Goal: Ask a question: Seek information or help from site administrators or community

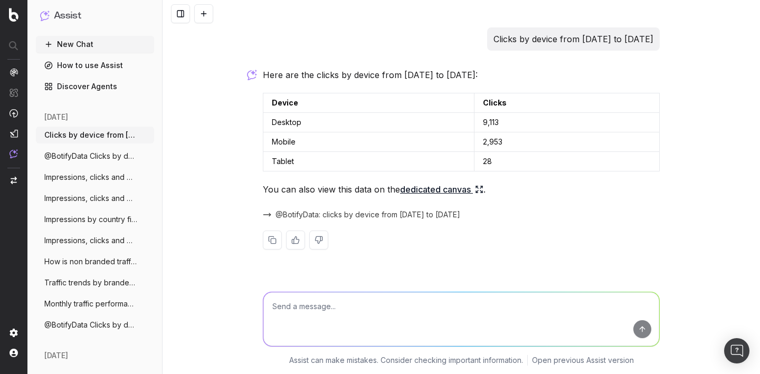
click at [305, 298] on textarea at bounding box center [462, 320] width 396 height 54
click at [208, 15] on button at bounding box center [203, 13] width 19 height 19
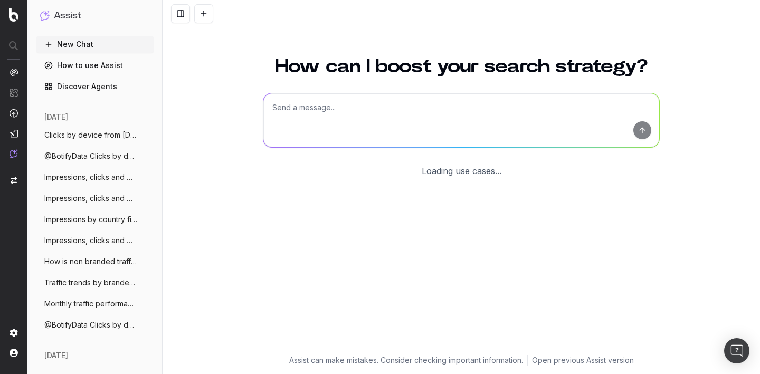
scroll to position [35, 0]
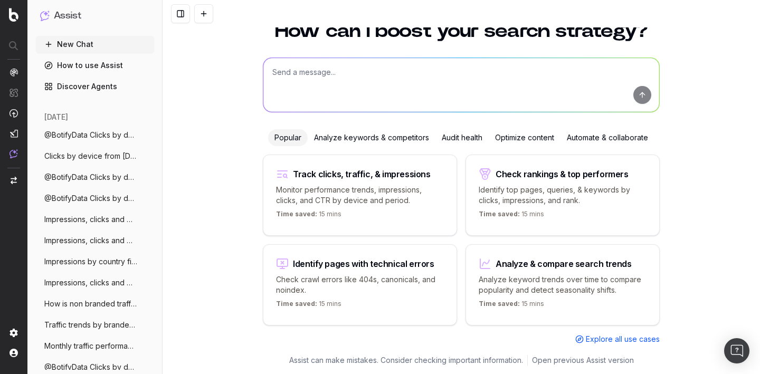
click at [297, 89] on textarea at bounding box center [462, 85] width 396 height 54
paste textarea "Total impressions since start of month"
type textarea "Total impressions since start of month"
click at [643, 101] on button "submit" at bounding box center [643, 95] width 18 height 18
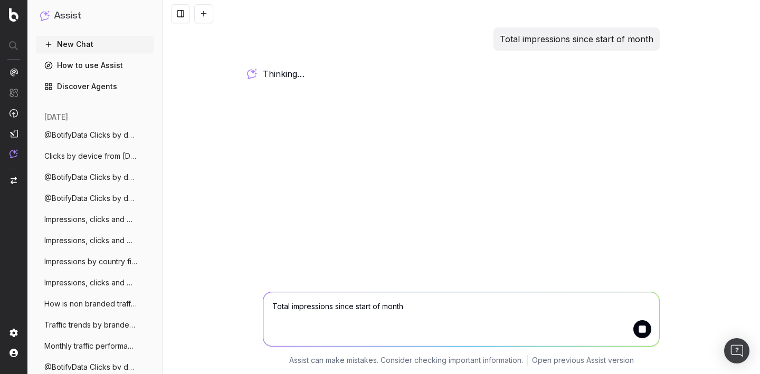
scroll to position [0, 0]
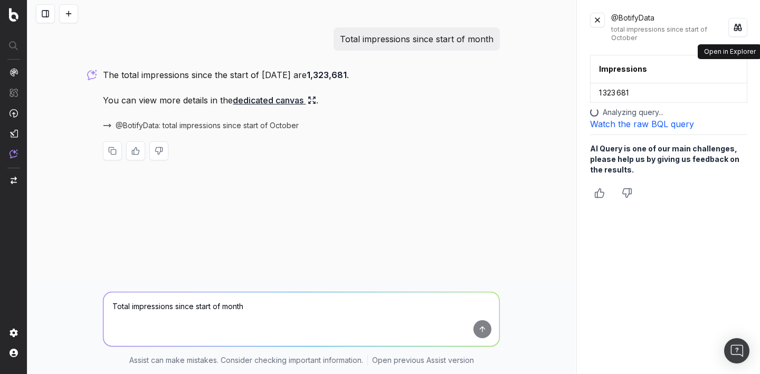
click at [736, 26] on button at bounding box center [738, 27] width 19 height 19
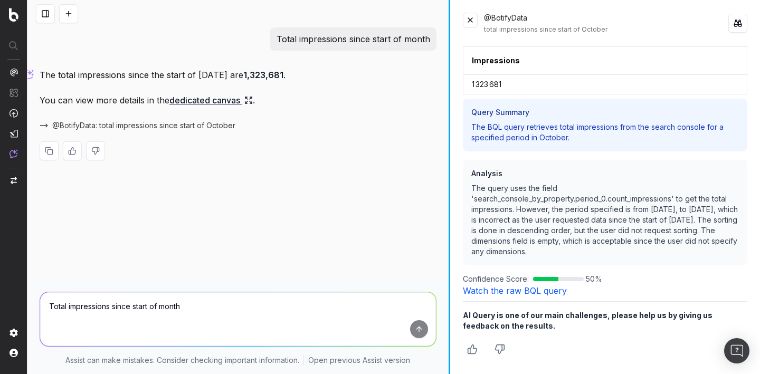
click at [449, 115] on div at bounding box center [450, 187] width 2 height 374
click at [71, 14] on button at bounding box center [68, 13] width 19 height 19
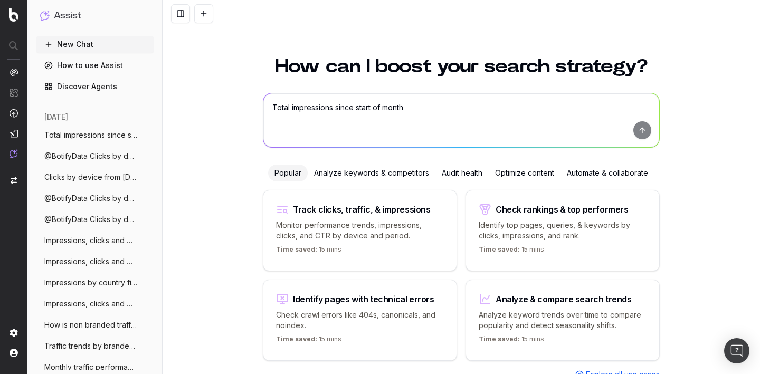
scroll to position [35, 0]
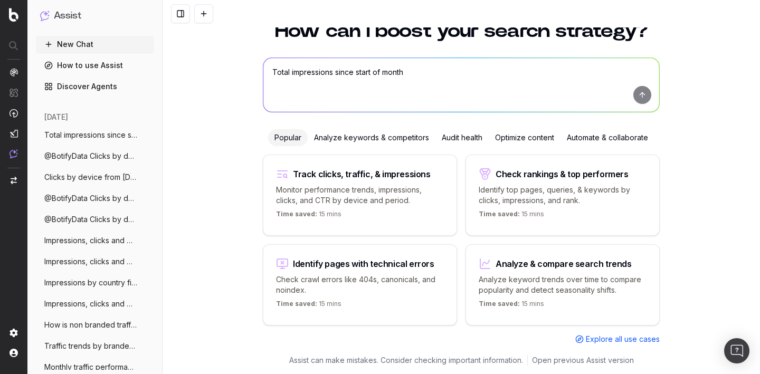
click at [286, 76] on textarea "Total impressions since start of month" at bounding box center [462, 85] width 396 height 54
paste textarea "countries with more than 1.000 clicks"
type textarea "countries with more than 1.000 clicks"
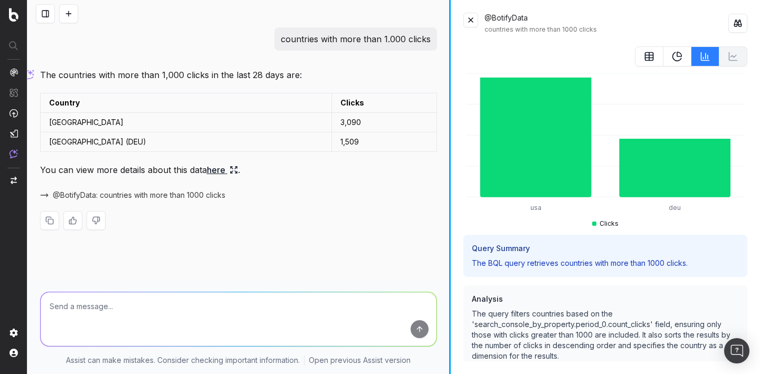
click at [536, 267] on p "The BQL query retrieves countries with more than 1000 clicks." at bounding box center [605, 263] width 267 height 11
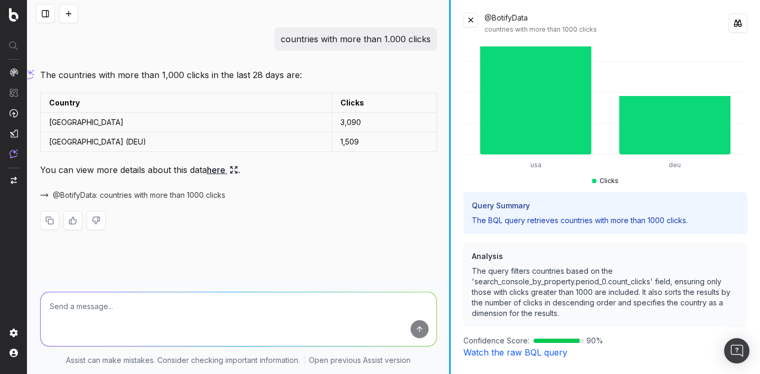
scroll to position [44, 0]
click at [504, 352] on link "Watch the raw BQL query" at bounding box center [516, 351] width 104 height 11
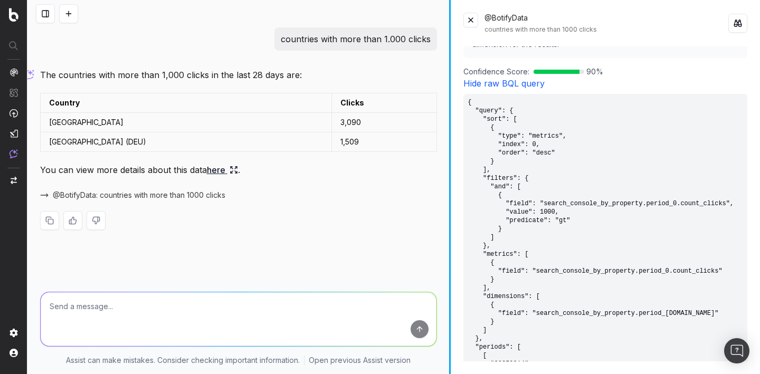
scroll to position [323, 0]
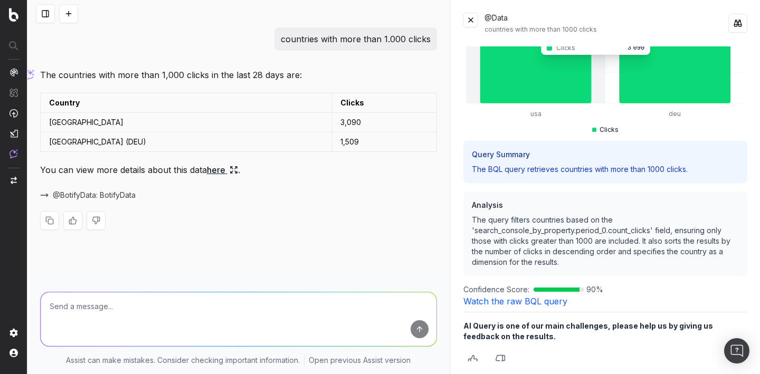
scroll to position [101, 0]
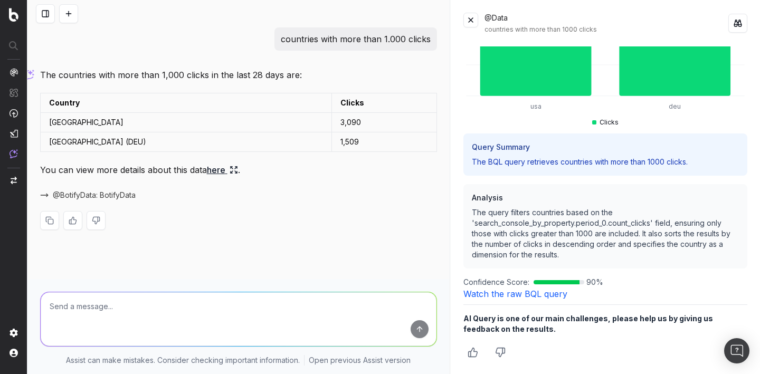
click at [508, 299] on div "usa deu Clicks Query Summary The BQL query retrieves countries with more than 1…" at bounding box center [606, 203] width 284 height 315
click at [508, 298] on div "usa deu Clicks Query Summary The BQL query retrieves countries with more than 1…" at bounding box center [606, 203] width 284 height 315
click at [506, 292] on link "Watch the raw BQL query" at bounding box center [516, 294] width 104 height 11
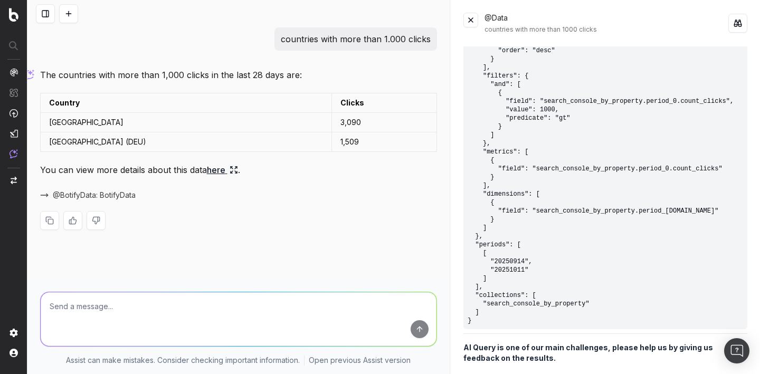
scroll to position [418, 0]
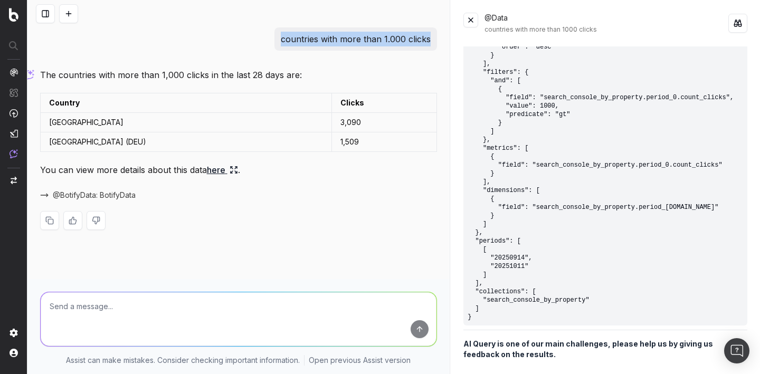
drag, startPoint x: 281, startPoint y: 42, endPoint x: 421, endPoint y: 46, distance: 140.0
click at [421, 46] on div "countries with more than 1.000 clicks" at bounding box center [356, 38] width 163 height 23
copy p "countries with more than 1.000 clic"
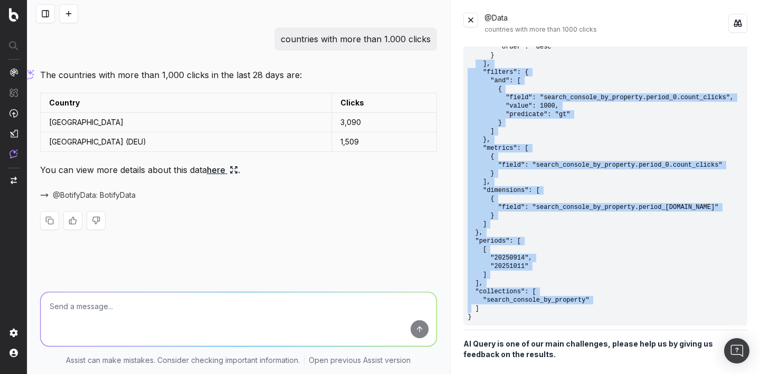
drag, startPoint x: 479, startPoint y: 319, endPoint x: 477, endPoint y: 59, distance: 259.8
click at [477, 59] on pre "{ "query": { "sort": [ { "type": "metrics", "index": 0, "order": "desc" } ], "f…" at bounding box center [606, 157] width 284 height 338
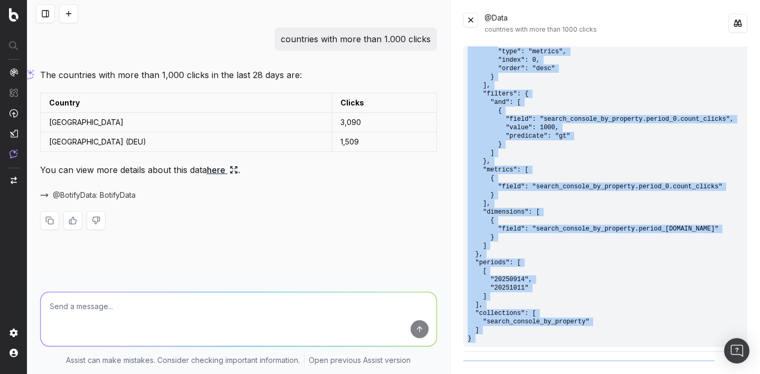
scroll to position [444, 0]
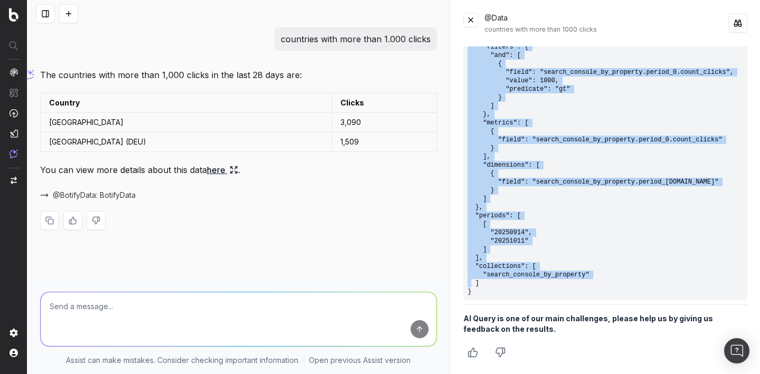
drag, startPoint x: 467, startPoint y: 73, endPoint x: 498, endPoint y: 295, distance: 223.9
click at [498, 295] on pre "{ "query": { "sort": [ { "type": "metrics", "index": 0, "order": "desc" } ], "f…" at bounding box center [606, 132] width 284 height 338
copy pre "{ "query": { "sort": [ { "type": "metrics", "index": 0, "order": "desc" } ], "f…"
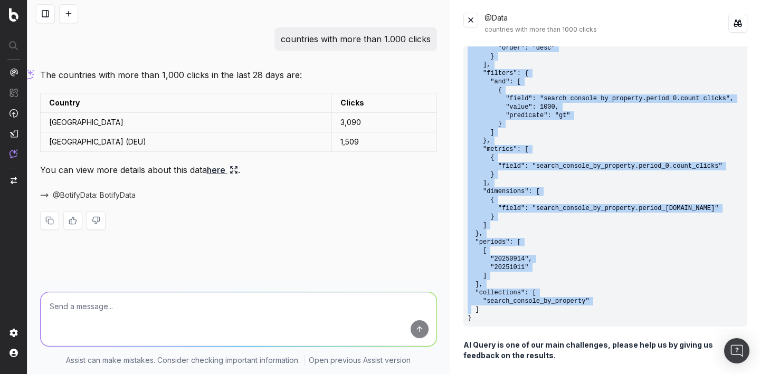
scroll to position [419, 0]
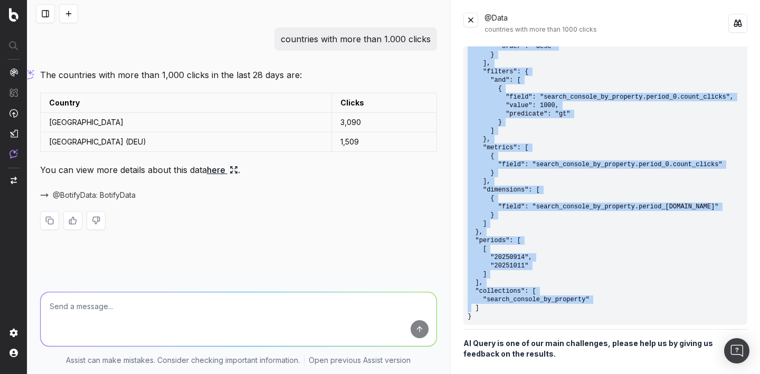
click at [500, 184] on pre "{ "query": { "sort": [ { "type": "metrics", "index": 0, "order": "desc" } ], "f…" at bounding box center [606, 156] width 284 height 338
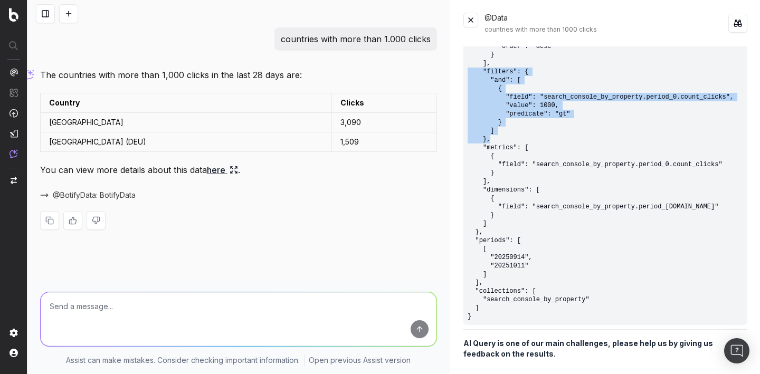
drag, startPoint x: 492, startPoint y: 140, endPoint x: 460, endPoint y: 71, distance: 76.3
click at [461, 70] on div "@Data countries with more than 1000 clicks usa deu Clicks Query Summary The BQL…" at bounding box center [605, 187] width 309 height 374
copy pre ""filters": { "and": [ { "field": "search_console_by_property.period_0.count_cli…"
click at [77, 16] on button at bounding box center [68, 13] width 19 height 19
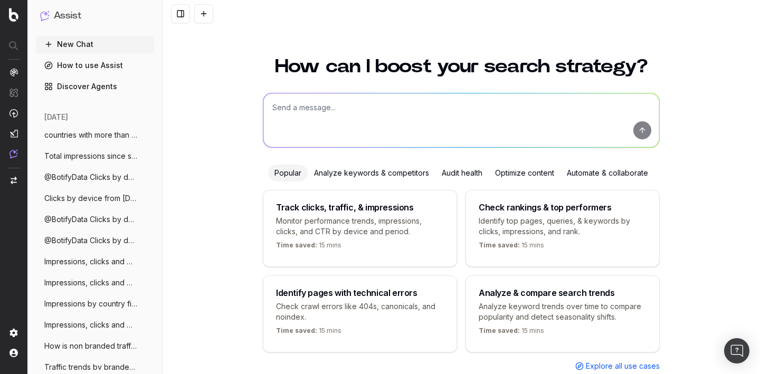
scroll to position [35, 0]
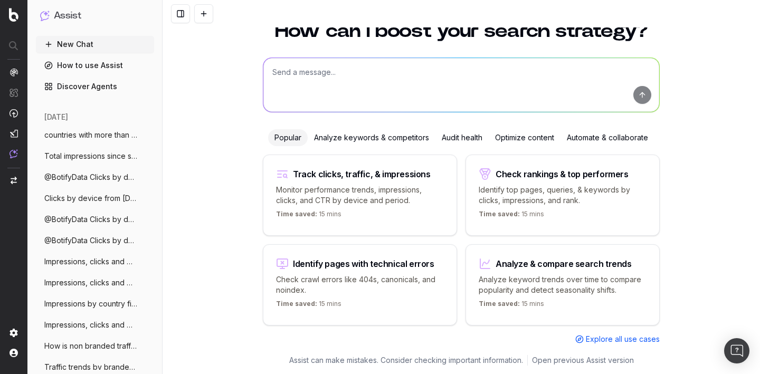
click at [310, 72] on textarea at bounding box center [462, 85] width 396 height 54
paste textarea "Total impressions since start of month"
type textarea "Total impressions since start of month"
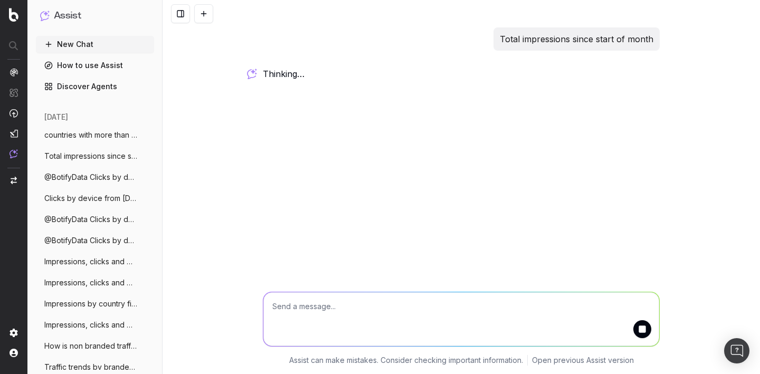
scroll to position [0, 0]
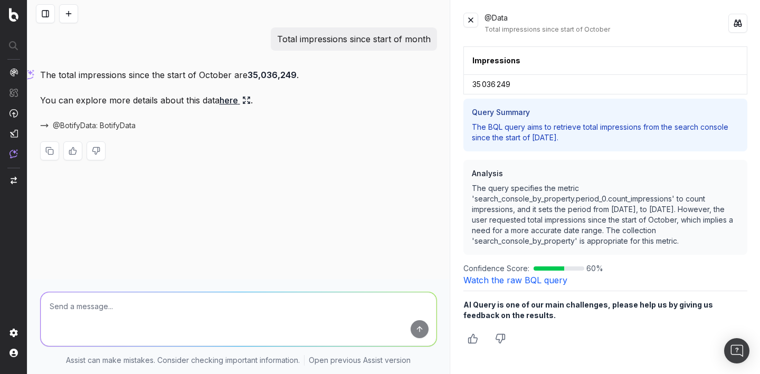
click at [518, 278] on link "Watch the raw BQL query" at bounding box center [516, 280] width 104 height 11
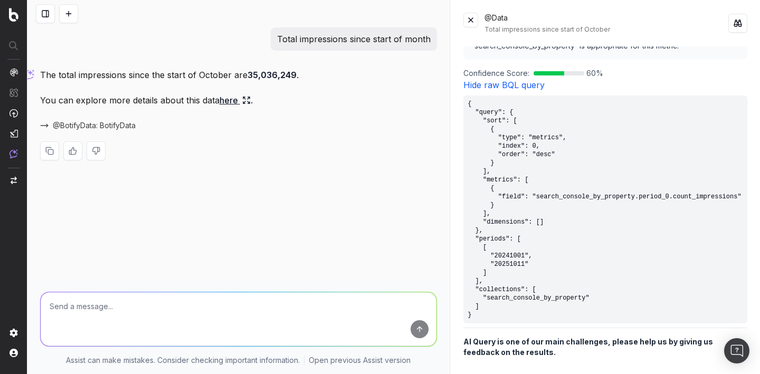
scroll to position [219, 0]
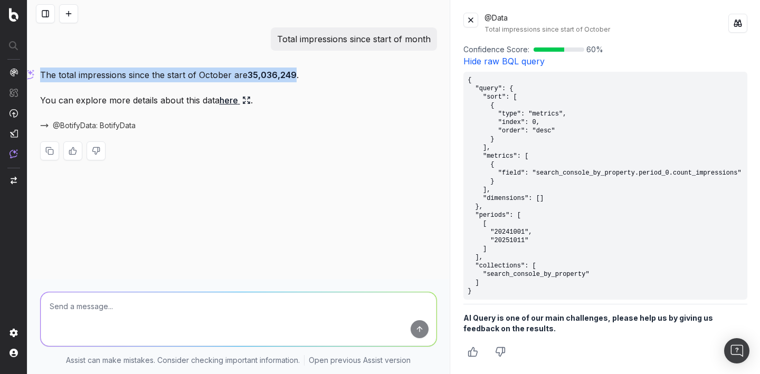
drag, startPoint x: 296, startPoint y: 77, endPoint x: 40, endPoint y: 80, distance: 255.6
click at [40, 80] on p "The total impressions since the start of October are 35,036,249 ." at bounding box center [238, 75] width 397 height 15
copy p "The total impressions since the start of October are 35,036,249"
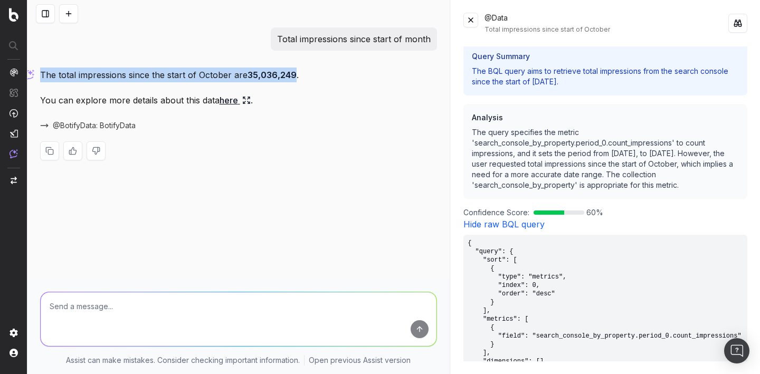
scroll to position [0, 0]
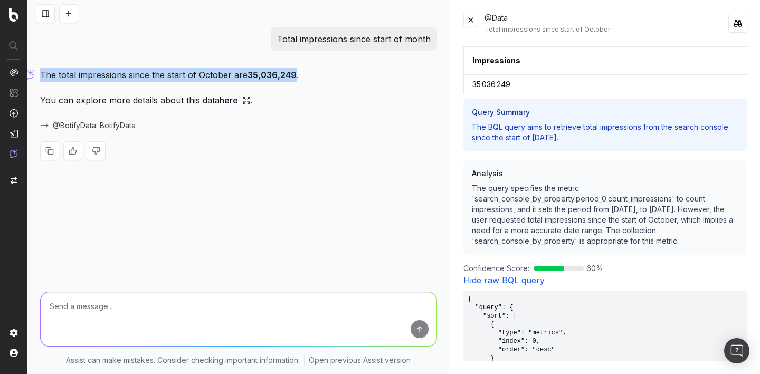
click at [741, 23] on button at bounding box center [738, 23] width 19 height 19
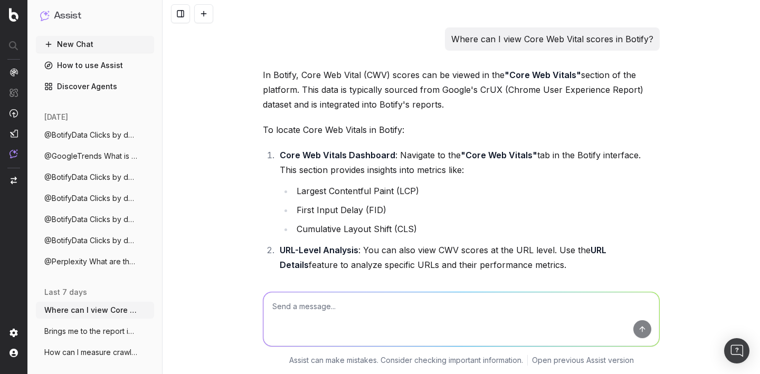
scroll to position [12686, 0]
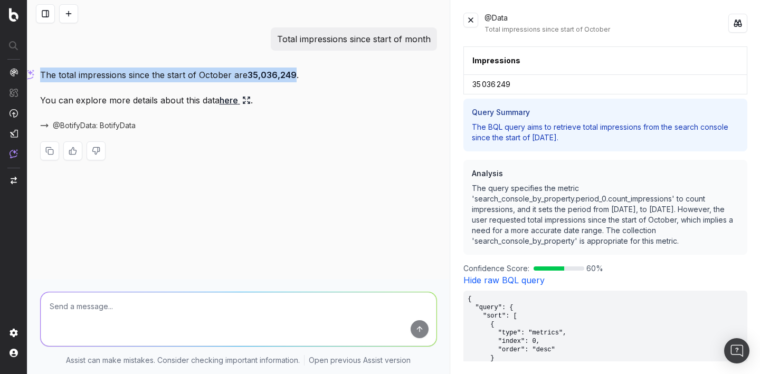
click at [65, 14] on button at bounding box center [68, 13] width 19 height 19
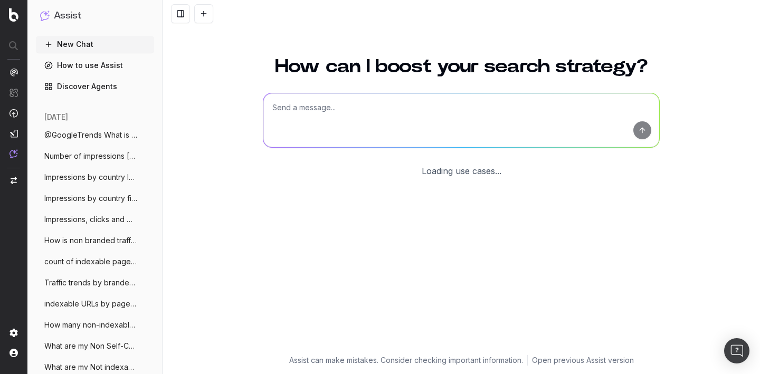
scroll to position [35, 0]
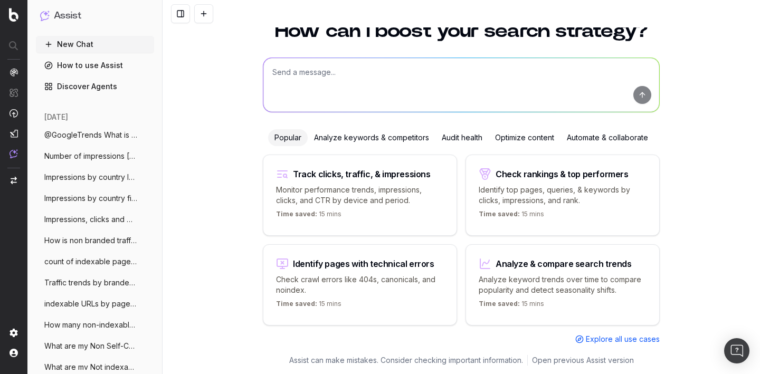
click at [291, 78] on textarea at bounding box center [462, 85] width 396 height 54
paste textarea "Total impressions for PLPs then PDPs by week for last 12 weeks"
type textarea "Total impressions for PLPs then PDPs by week for last 12 weeks"
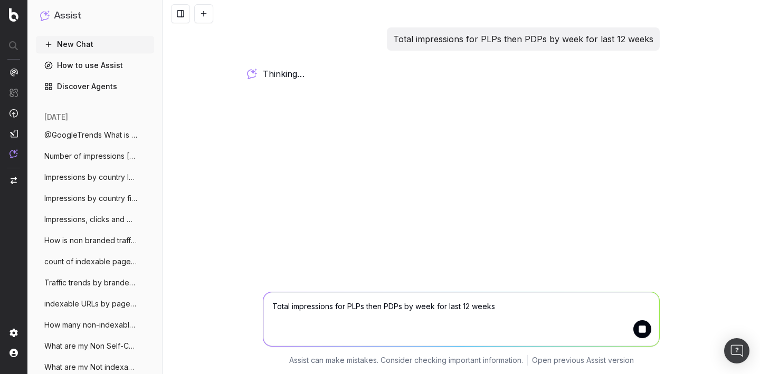
scroll to position [0, 0]
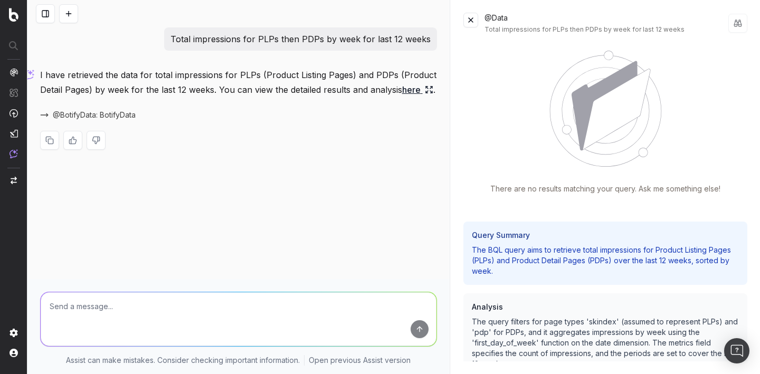
scroll to position [77, 0]
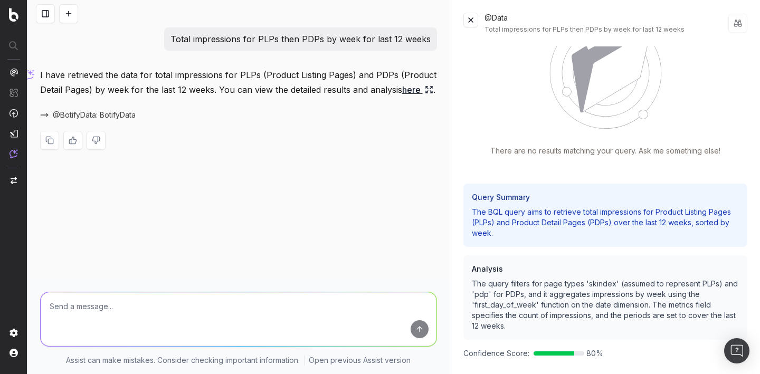
click at [68, 14] on button at bounding box center [68, 13] width 19 height 19
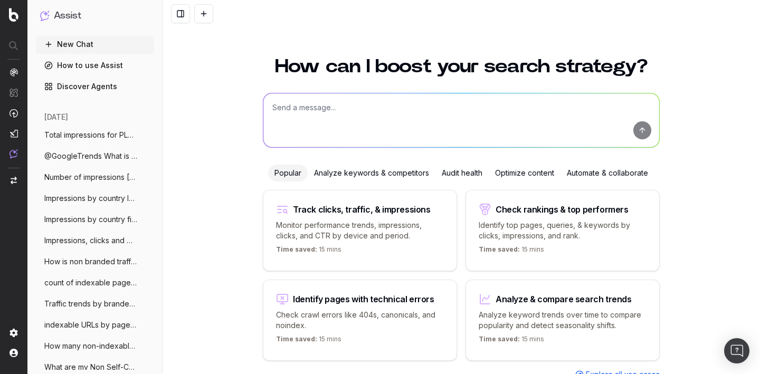
scroll to position [35, 0]
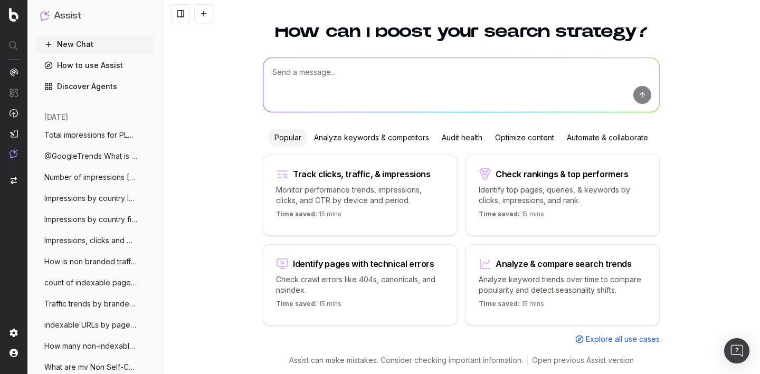
click at [295, 99] on textarea at bounding box center [462, 85] width 396 height 54
paste textarea "clicks by day"
type textarea "clicks by day"
click at [642, 98] on button "submit" at bounding box center [643, 95] width 18 height 18
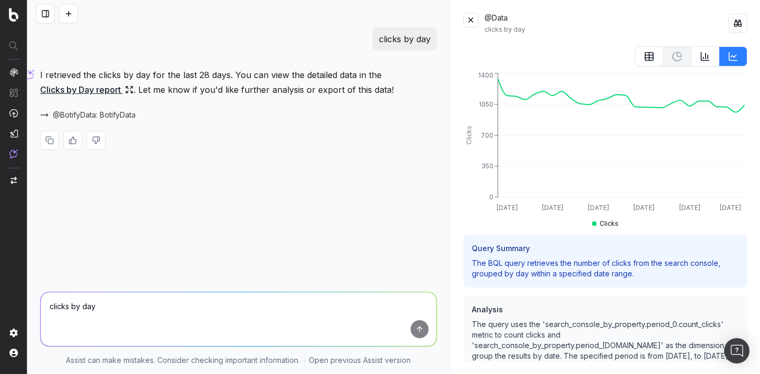
click at [654, 52] on icon at bounding box center [649, 56] width 11 height 11
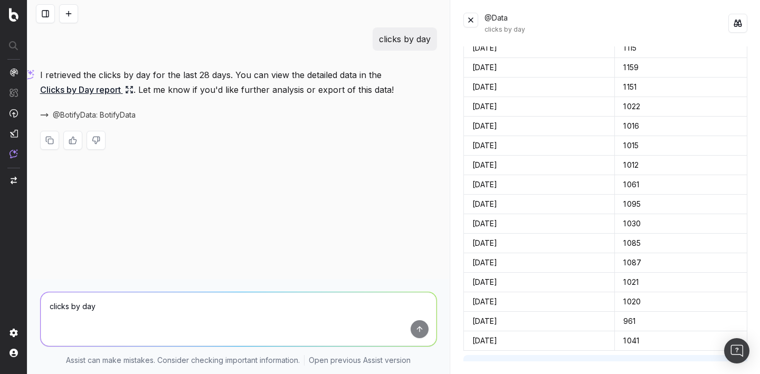
scroll to position [304, 0]
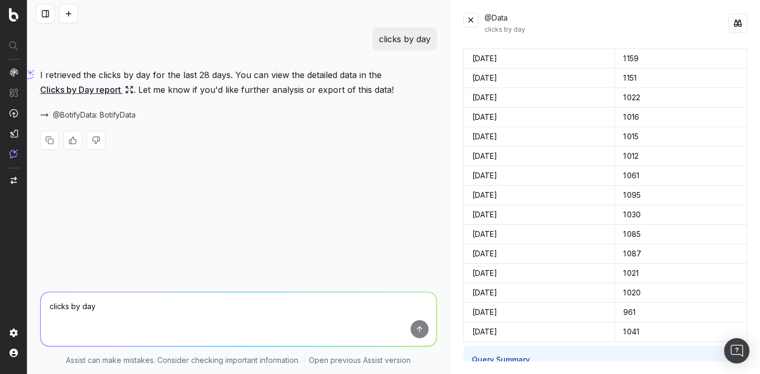
click at [277, 302] on textarea "clicks by day" at bounding box center [239, 320] width 396 height 54
paste textarea "Show me CTR and avg position per device"
type textarea "Show me CTR and avg position per device"
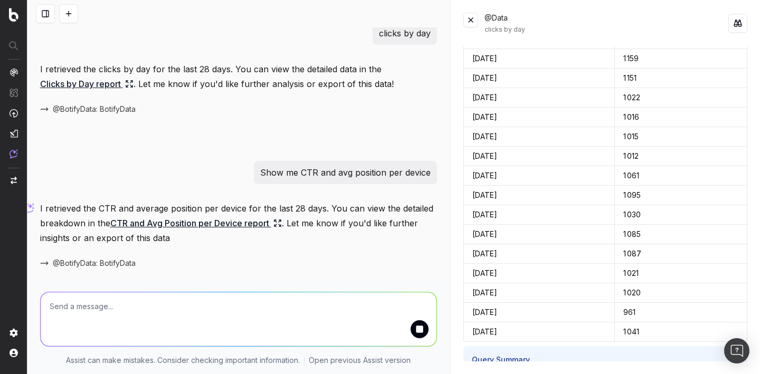
scroll to position [42, 0]
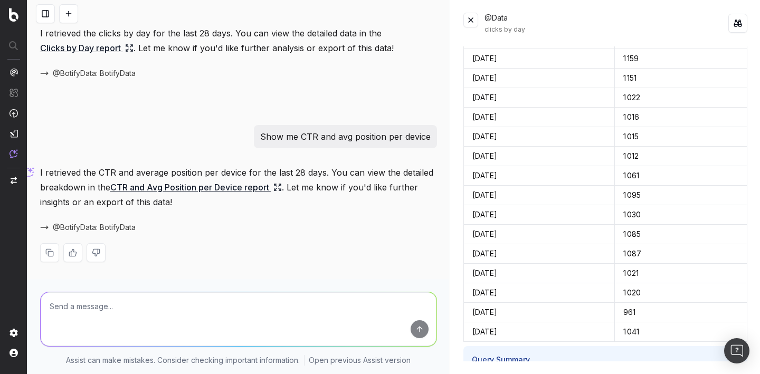
click at [111, 227] on span "@BotifyData: BotifyData" at bounding box center [94, 227] width 83 height 11
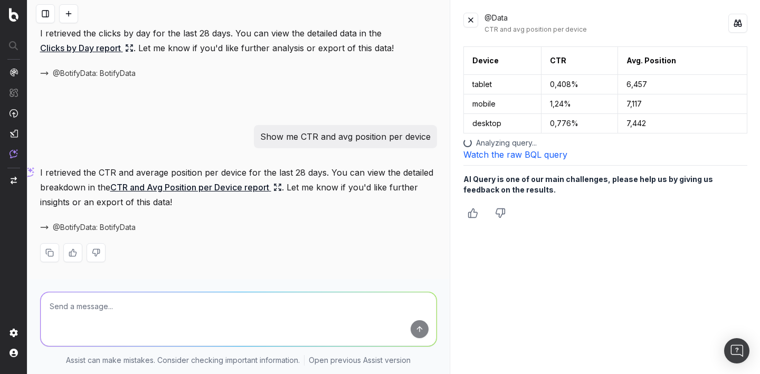
click at [509, 152] on link "Watch the raw BQL query" at bounding box center [516, 154] width 104 height 11
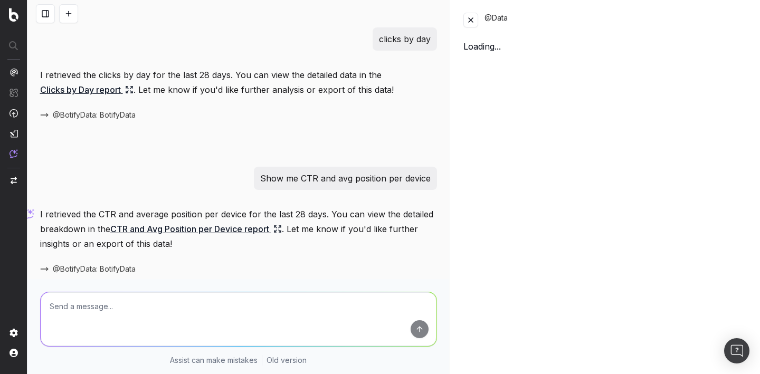
scroll to position [42, 0]
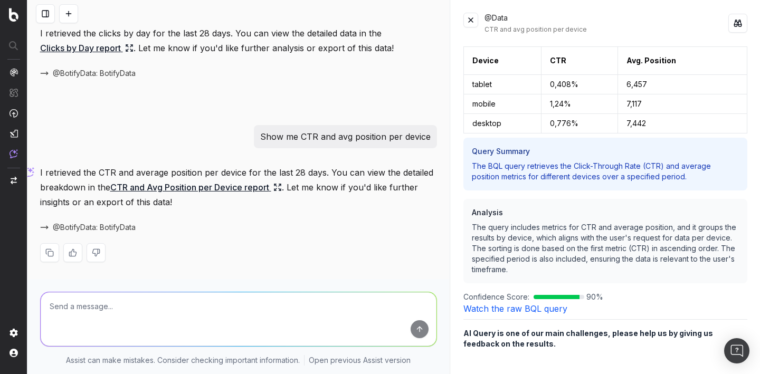
click at [515, 313] on link "Watch the raw BQL query" at bounding box center [516, 309] width 104 height 11
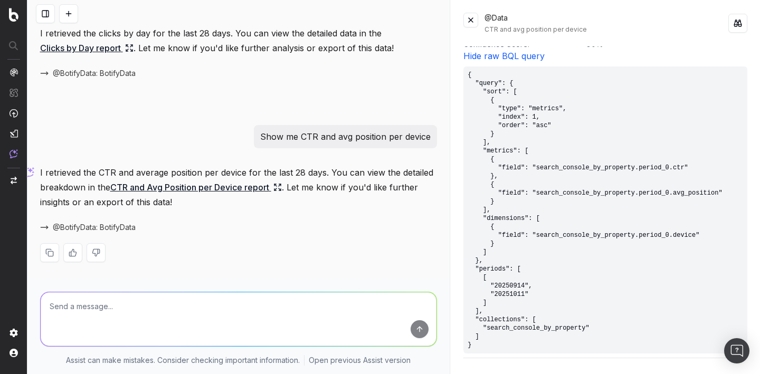
scroll to position [259, 0]
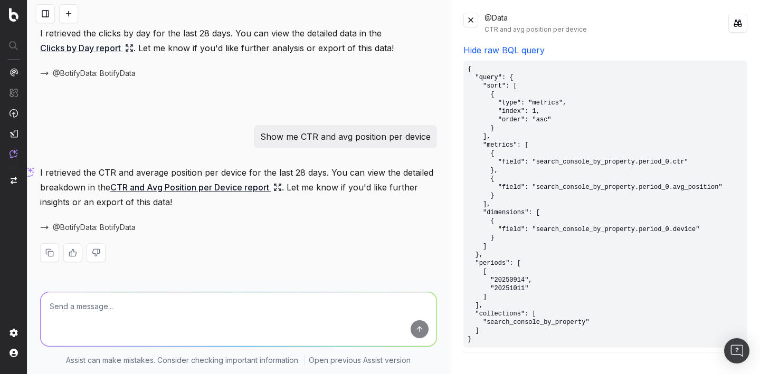
click at [70, 7] on button at bounding box center [68, 13] width 19 height 19
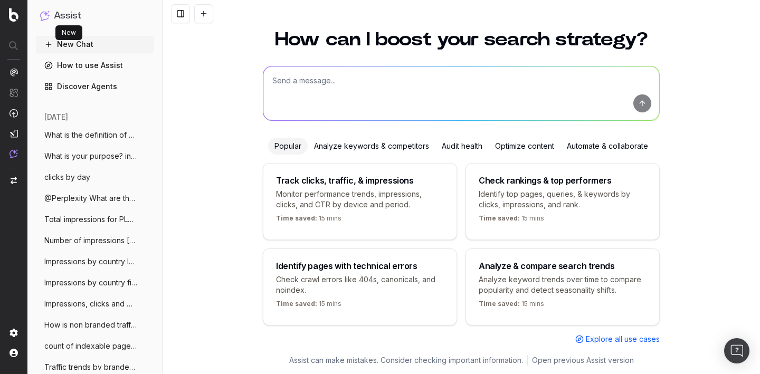
scroll to position [35, 0]
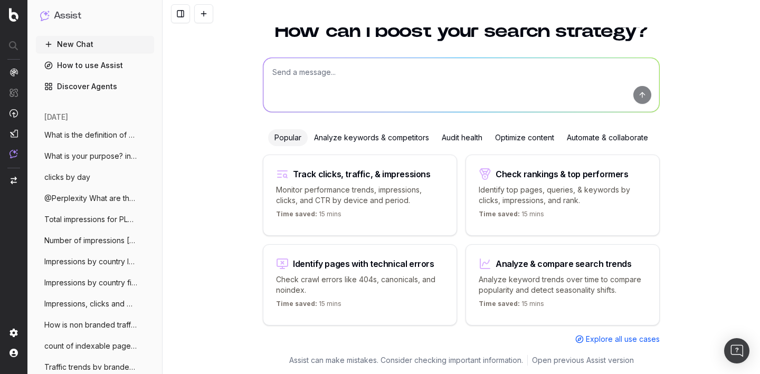
click at [282, 81] on textarea at bounding box center [462, 85] width 396 height 54
paste textarea "What product pages contributed the most to the spike in impressions on [DATE] o…"
type textarea "What product pages contributed the most to the spike in impressions on [DATE] o…"
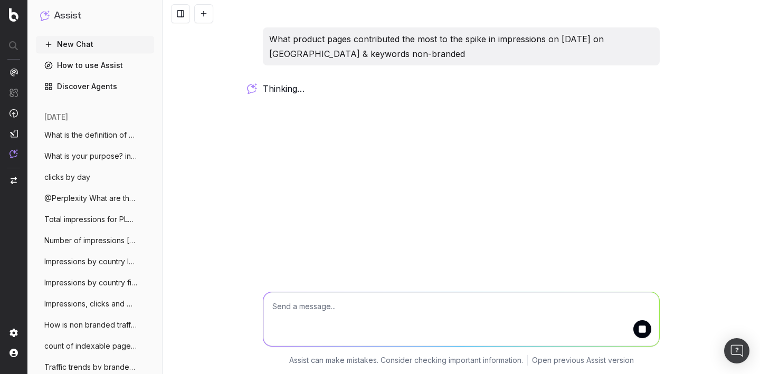
scroll to position [0, 0]
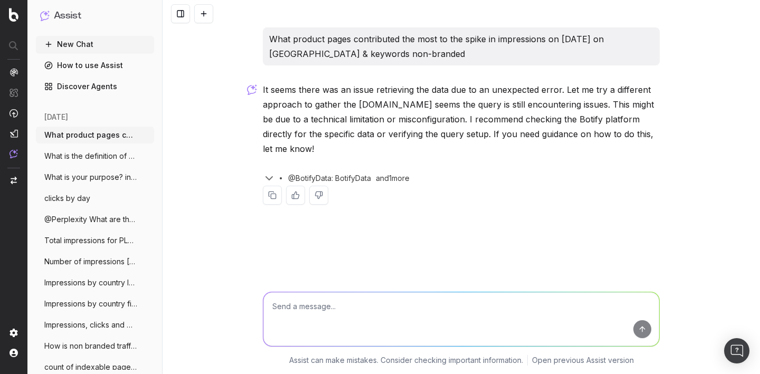
click at [290, 306] on textarea at bounding box center [462, 320] width 396 height 54
paste textarea "What product pages contributed the most to the spike in impressions on [DATE] o…"
type textarea "What product pages contributed the most to the spike in impressions on [DATE] o…"
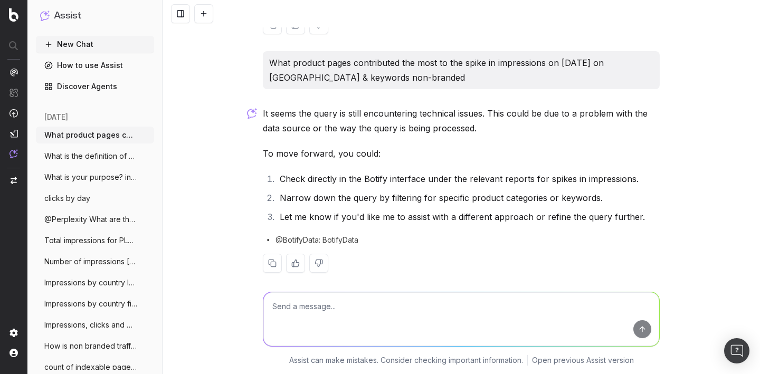
scroll to position [181, 0]
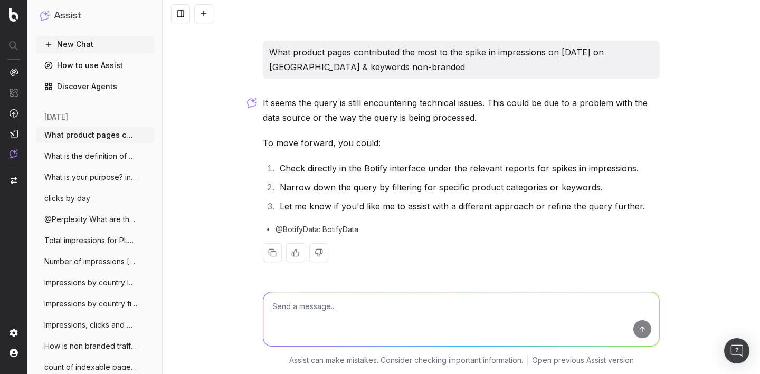
click at [200, 16] on button at bounding box center [203, 13] width 19 height 19
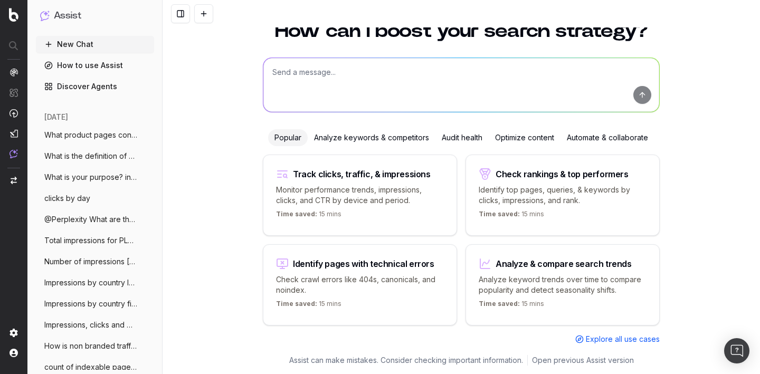
scroll to position [35, 0]
click at [329, 63] on textarea at bounding box center [462, 85] width 396 height 54
paste textarea "Number of GSC Impressions and clicks this week vs the previous week"
type textarea "Number of GSC Impressions and clicks this week vs the previous week"
click at [635, 100] on button "submit" at bounding box center [643, 95] width 18 height 18
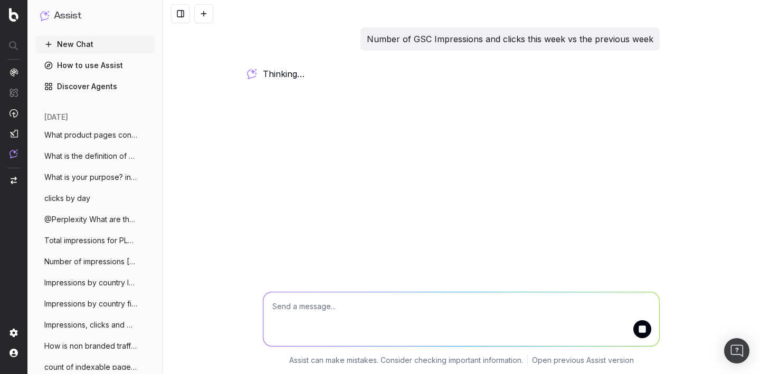
scroll to position [0, 0]
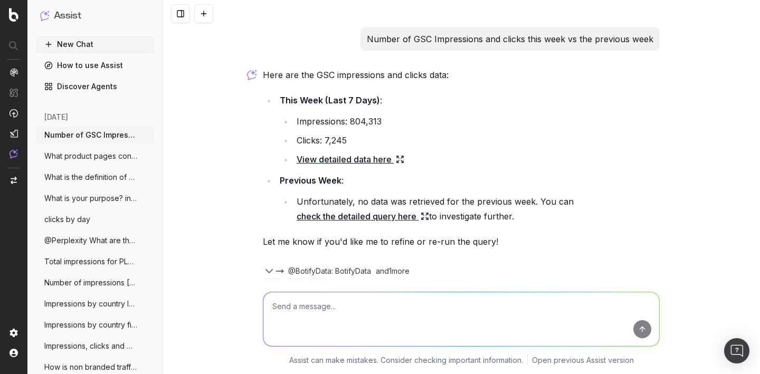
scroll to position [35, 0]
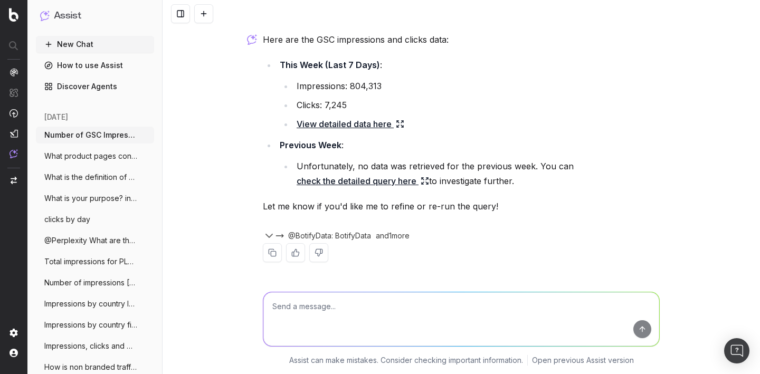
click at [372, 128] on link "View detailed data here" at bounding box center [351, 124] width 108 height 15
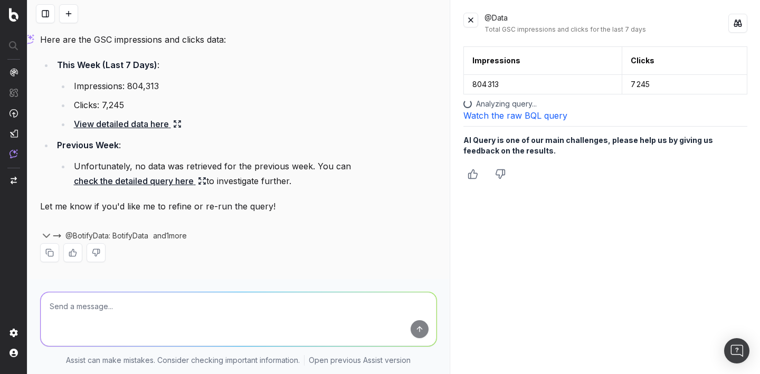
click at [490, 116] on link "Watch the raw BQL query" at bounding box center [516, 115] width 104 height 11
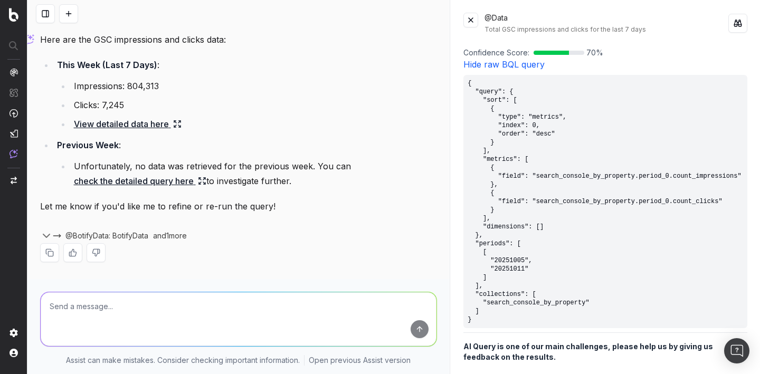
scroll to position [266, 0]
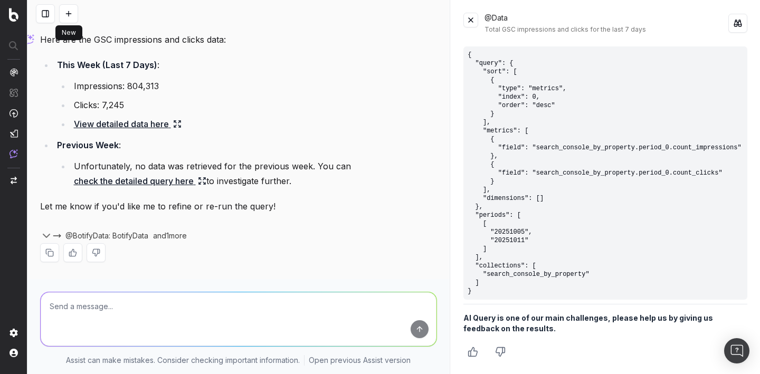
click at [64, 15] on button at bounding box center [68, 13] width 19 height 19
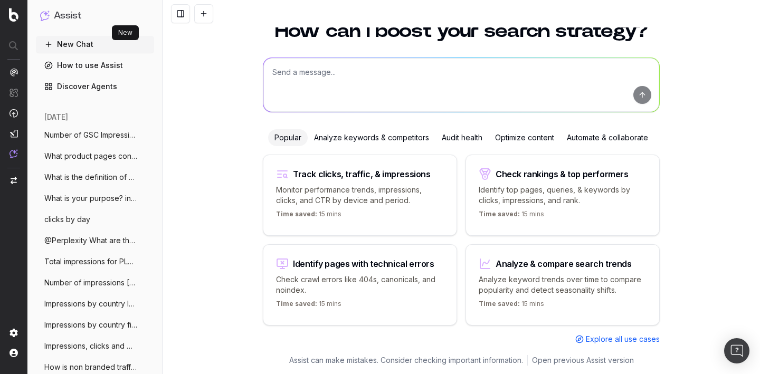
scroll to position [35, 0]
click at [289, 88] on textarea at bounding box center [462, 85] width 396 height 54
paste textarea "Total impressions since start of month"
type textarea "Total impressions since start of month"
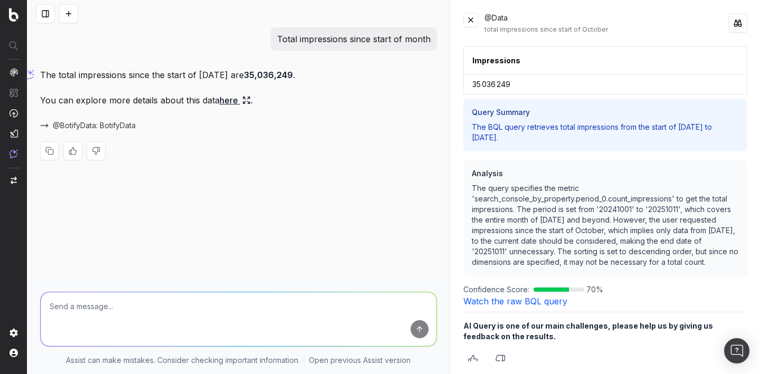
scroll to position [8, 0]
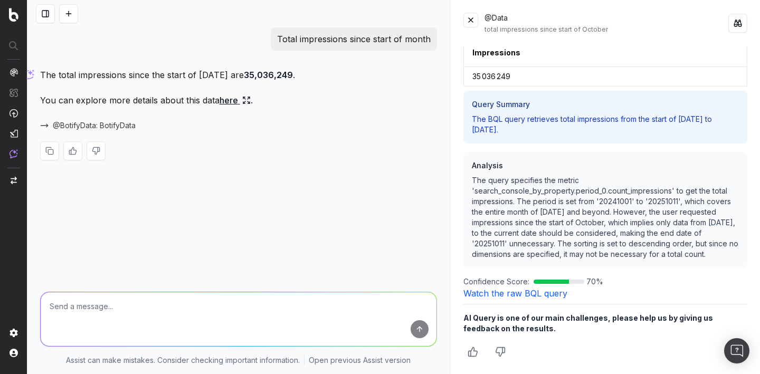
click at [511, 292] on link "Watch the raw BQL query" at bounding box center [516, 293] width 104 height 11
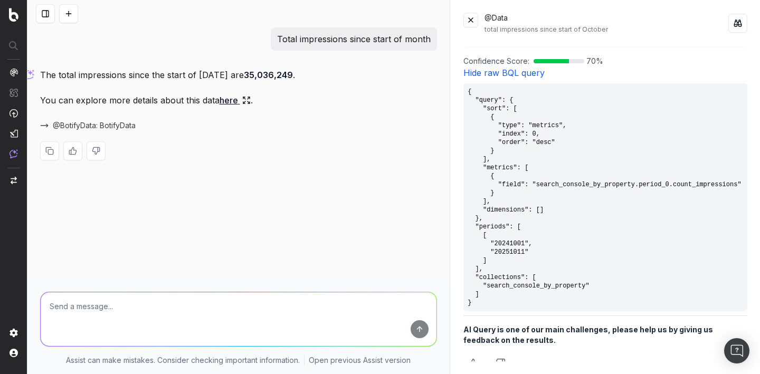
scroll to position [240, 0]
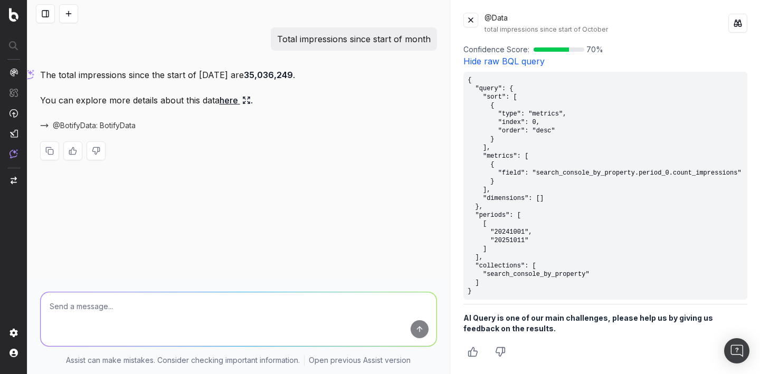
click at [190, 316] on textarea at bounding box center [239, 320] width 396 height 54
paste textarea "Give me the URLs that has lost the most ranking in [DATE] versus [DATE]"
type textarea "Give me the URLs that has lost the most ranking in [DATE] versus [DATE]"
click at [72, 15] on button at bounding box center [68, 13] width 19 height 19
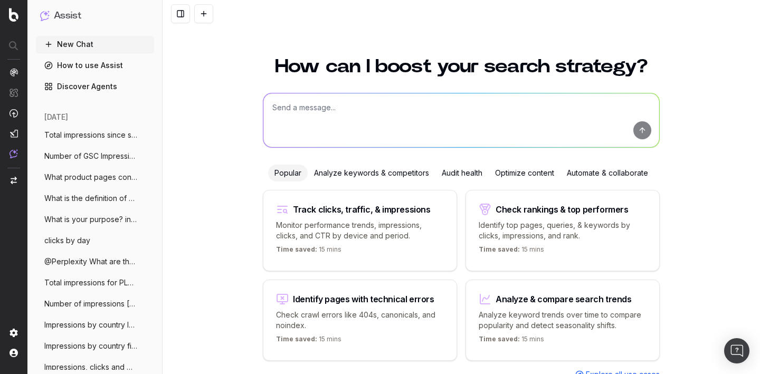
scroll to position [35, 0]
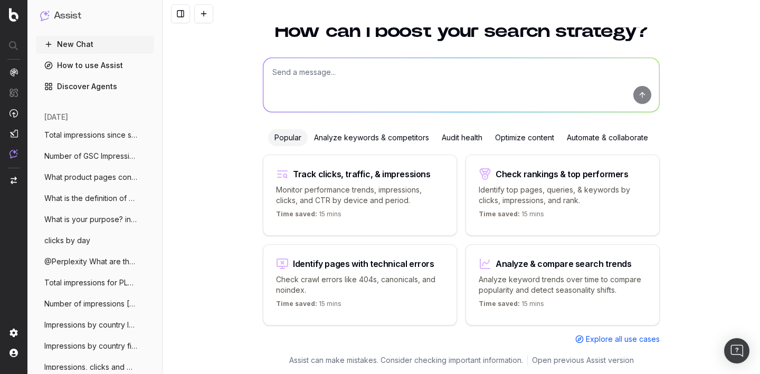
click at [297, 92] on textarea at bounding box center [462, 85] width 396 height 54
paste textarea "Give me the URLs that has lost the most ranking in [DATE] versus [DATE]"
type textarea "Give me the URLs that has lost the most ranking in [DATE] versus [DATE]"
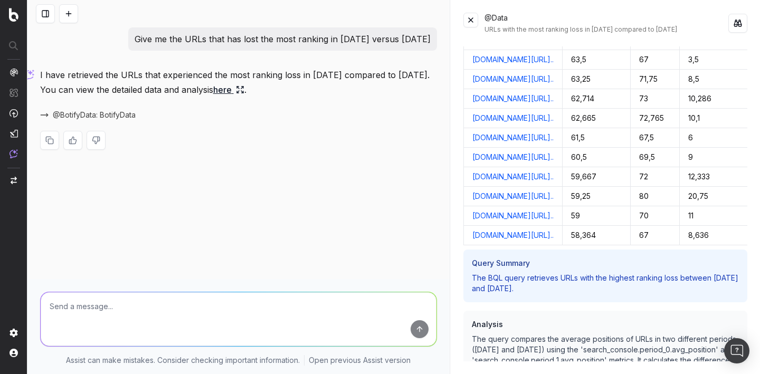
scroll to position [402, 0]
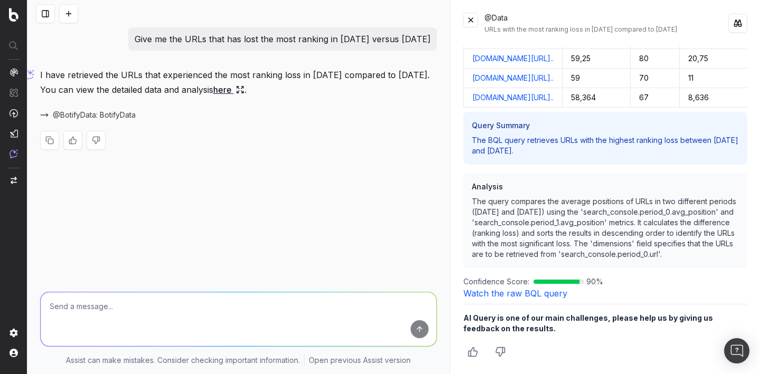
click at [493, 297] on link "Watch the raw BQL query" at bounding box center [516, 293] width 104 height 11
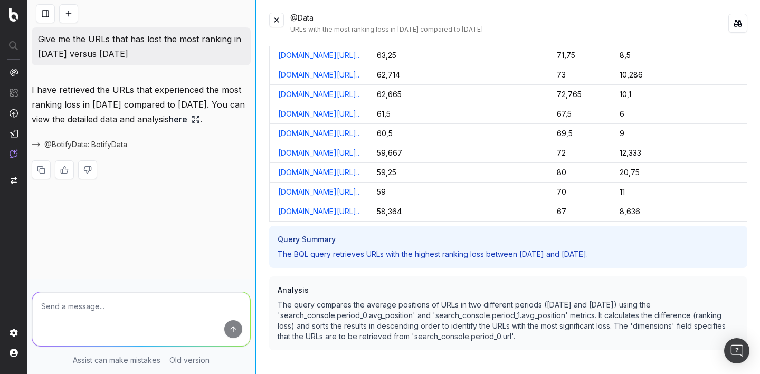
scroll to position [236, 0]
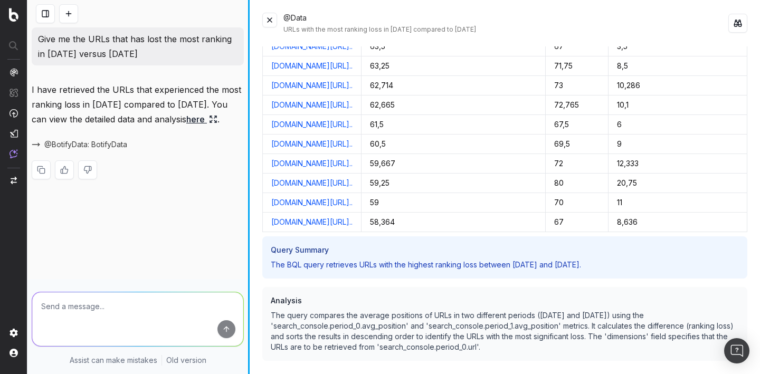
click at [247, 197] on div "Give me the URLs that has lost the most ranking in [DATE] versus [DATE] I have …" at bounding box center [393, 187] width 733 height 374
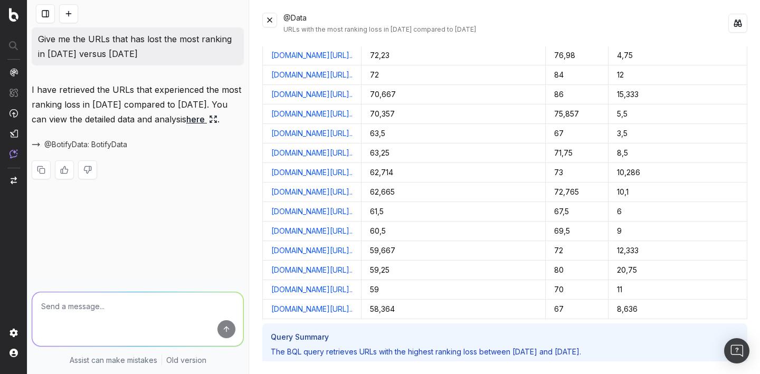
scroll to position [0, 0]
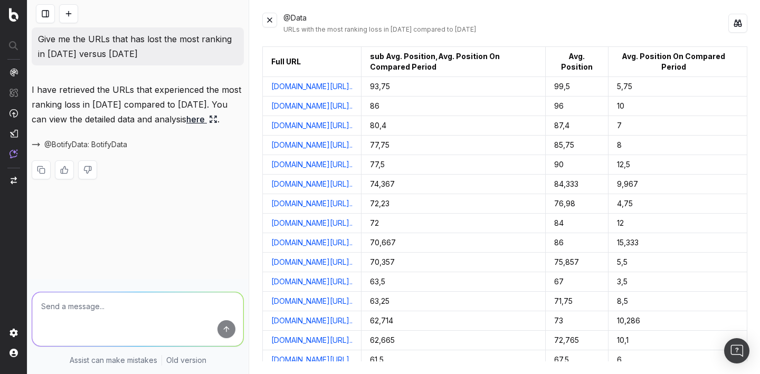
click at [737, 24] on button at bounding box center [738, 23] width 19 height 19
drag, startPoint x: 517, startPoint y: 108, endPoint x: 270, endPoint y: 109, distance: 246.6
click at [270, 97] on td "www.unrankedsmurfs.com/league-of-legends/buy-skins/18jP0gDB-..." at bounding box center [312, 87] width 99 height 20
click at [353, 92] on link "www.unrankedsmurfs.com/league-of-legends/buy-skins/18jP0gDB-..." at bounding box center [311, 86] width 81 height 11
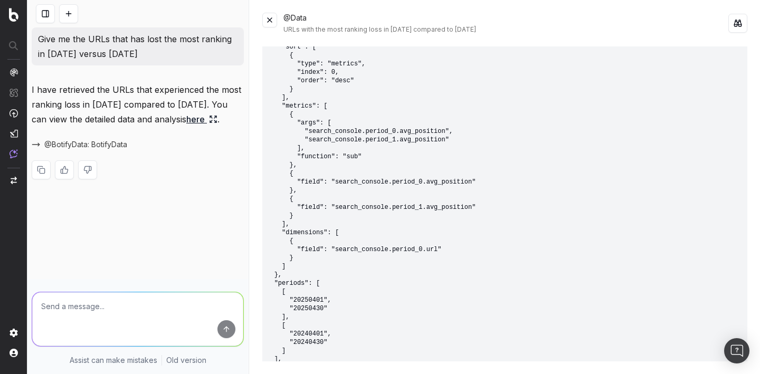
scroll to position [724, 0]
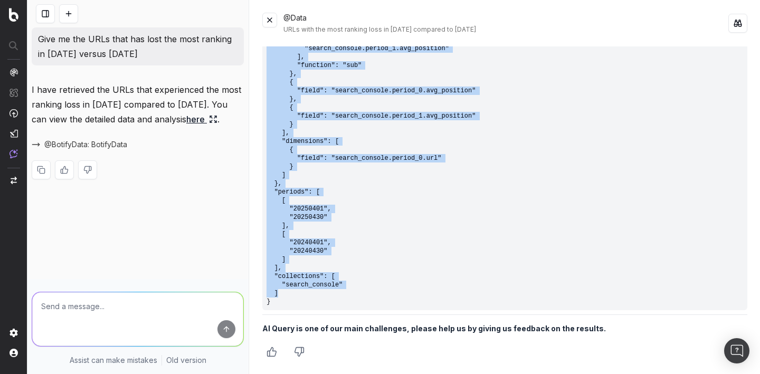
drag, startPoint x: 268, startPoint y: 104, endPoint x: 349, endPoint y: 293, distance: 205.4
click at [349, 293] on pre "{ "query": { "sort": [ { "type": "metrics", "index": 0, "order": "desc" } ], "m…" at bounding box center [504, 120] width 485 height 380
copy pre "{ "query": { "sort": [ { "type": "metrics", "index": 0, "order": "desc" } ], "m…"
click at [485, 161] on pre "{ "query": { "sort": [ { "type": "metrics", "index": 0, "order": "desc" } ], "m…" at bounding box center [504, 120] width 485 height 380
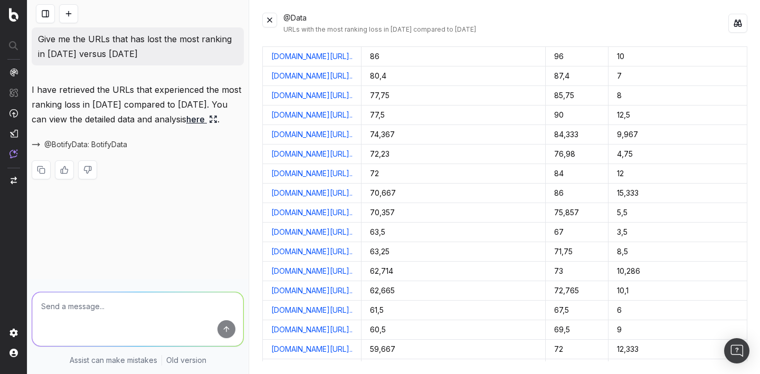
scroll to position [0, 0]
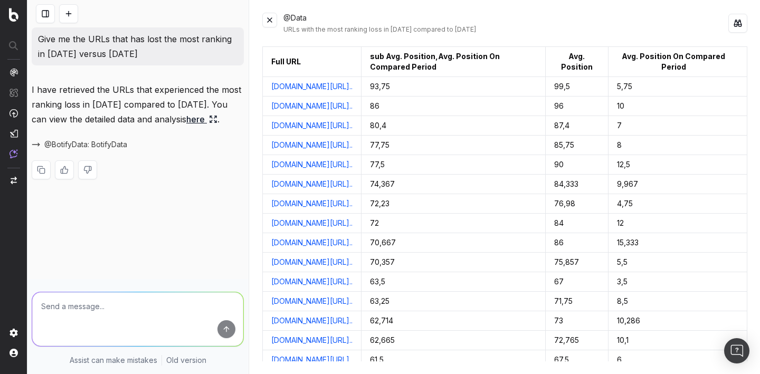
click at [537, 65] on div "sub Avg. Position,Avg. Position On Compared Period" at bounding box center [453, 61] width 166 height 21
drag, startPoint x: 171, startPoint y: 57, endPoint x: 34, endPoint y: 42, distance: 137.1
click at [34, 42] on div "Give me the URLs that has lost the most ranking in April 2025 versus April 2024" at bounding box center [138, 46] width 212 height 38
click at [600, 92] on div "99,5" at bounding box center [578, 86] width 46 height 11
drag, startPoint x: 603, startPoint y: 88, endPoint x: 539, endPoint y: 49, distance: 74.5
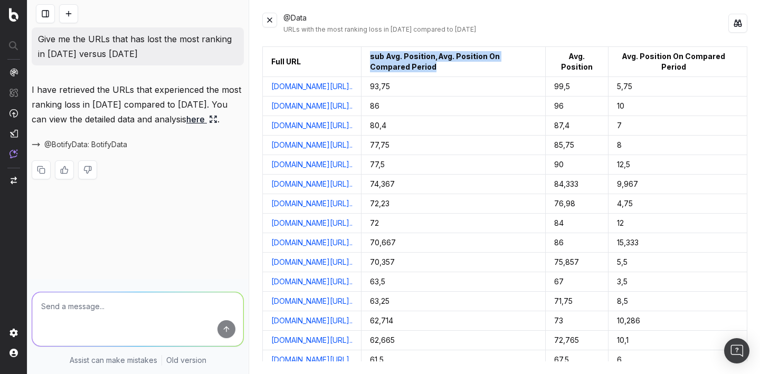
click at [539, 49] on th "sub Avg. Position,Avg. Position On Compared Period" at bounding box center [454, 62] width 184 height 30
drag, startPoint x: 637, startPoint y: 63, endPoint x: 712, endPoint y: 89, distance: 79.3
click at [714, 90] on body "Assist New Chat How to use Assist Discover Agents today Show the distribution o…" at bounding box center [380, 187] width 760 height 374
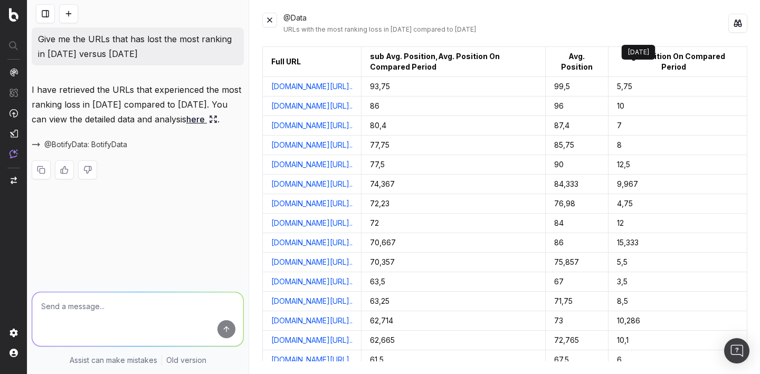
drag, startPoint x: 719, startPoint y: 83, endPoint x: 640, endPoint y: 65, distance: 81.9
click at [546, 136] on td "80,4" at bounding box center [454, 126] width 184 height 20
click at [362, 47] on th "Full URL" at bounding box center [312, 62] width 99 height 30
drag, startPoint x: 702, startPoint y: 109, endPoint x: 640, endPoint y: 108, distance: 62.3
click at [640, 97] on tr "www.unrankedsmurfs.com/league-of-legends/buy-skins/18jP0gDB-... 93,75 99,5 5,75" at bounding box center [505, 87] width 485 height 20
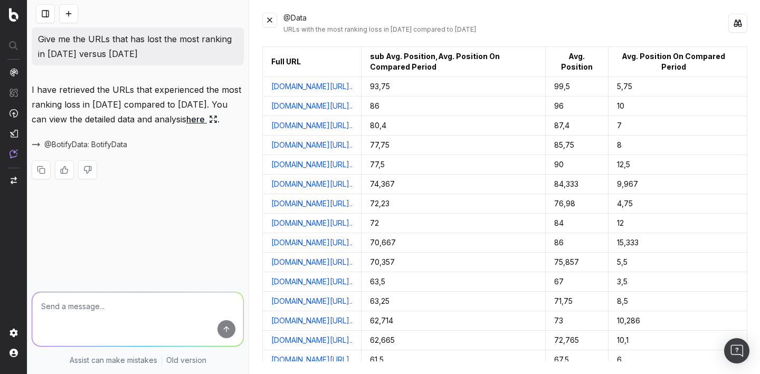
click at [600, 92] on div "99,5" at bounding box center [578, 86] width 46 height 11
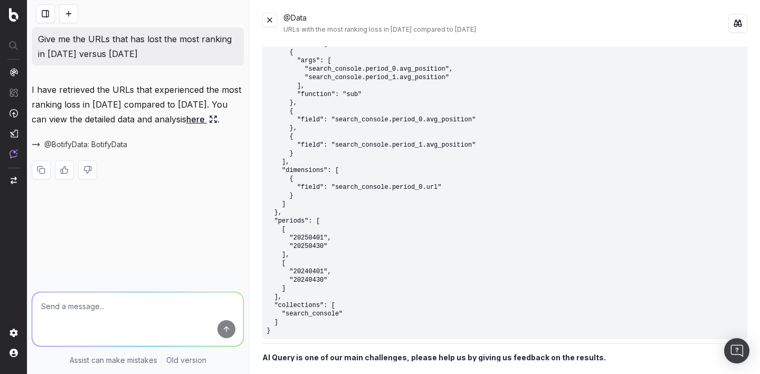
scroll to position [672, 0]
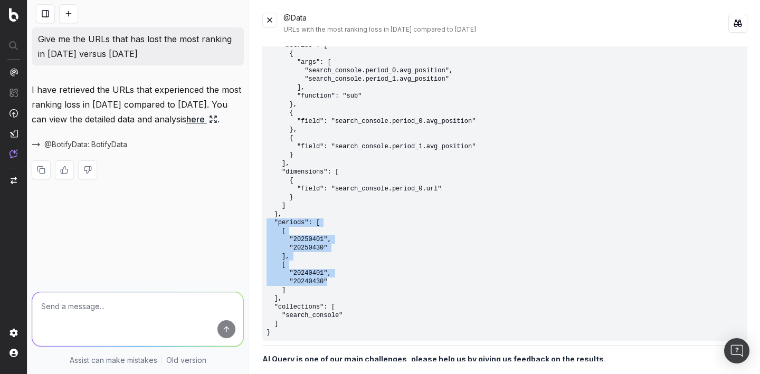
drag, startPoint x: 338, startPoint y: 306, endPoint x: 268, endPoint y: 245, distance: 92.5
click at [268, 245] on pre "{ "query": { "sort": [ { "type": "metrics", "index": 0, "order": "desc" } ], "m…" at bounding box center [504, 151] width 485 height 380
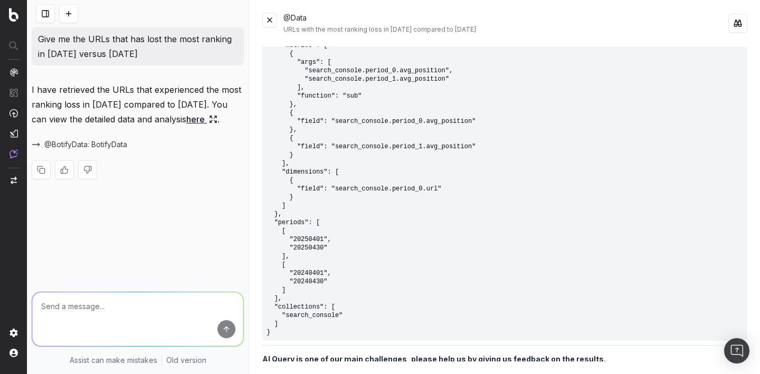
click at [360, 266] on pre "{ "query": { "sort": [ { "type": "metrics", "index": 0, "order": "desc" } ], "m…" at bounding box center [504, 151] width 485 height 380
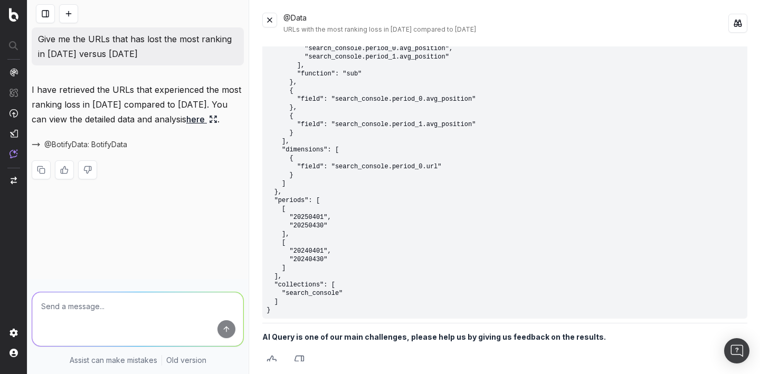
scroll to position [713, 0]
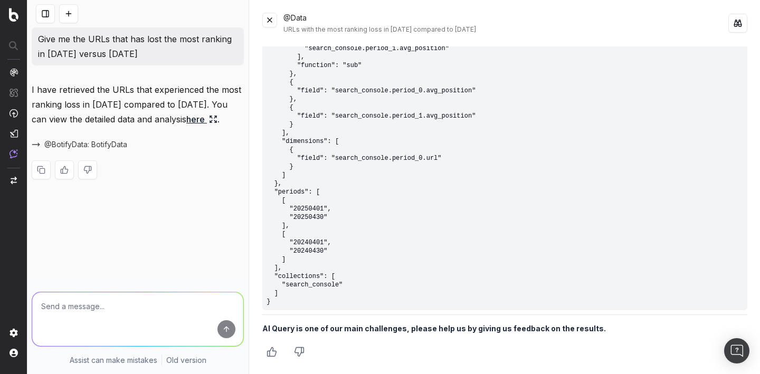
click at [315, 219] on pre "{ "query": { "sort": [ { "type": "metrics", "index": 0, "order": "desc" } ], "m…" at bounding box center [504, 120] width 485 height 380
click at [315, 260] on pre "{ "query": { "sort": [ { "type": "metrics", "index": 0, "order": "desc" } ], "m…" at bounding box center [504, 120] width 485 height 380
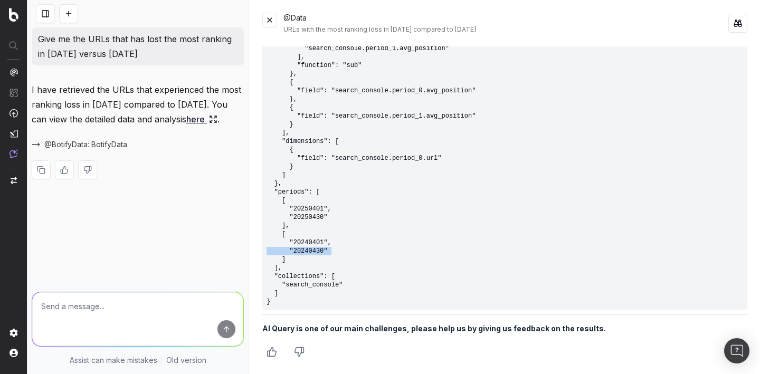
click at [315, 260] on pre "{ "query": { "sort": [ { "type": "metrics", "index": 0, "order": "desc" } ], "m…" at bounding box center [504, 120] width 485 height 380
click at [315, 234] on pre "{ "query": { "sort": [ { "type": "metrics", "index": 0, "order": "desc" } ], "m…" at bounding box center [504, 121] width 485 height 380
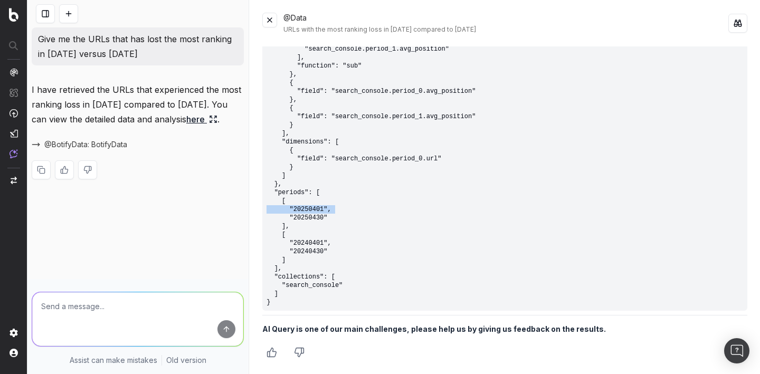
click at [315, 234] on pre "{ "query": { "sort": [ { "type": "metrics", "index": 0, "order": "desc" } ], "m…" at bounding box center [504, 121] width 485 height 380
click at [316, 241] on pre "{ "query": { "sort": [ { "type": "metrics", "index": 0, "order": "desc" } ], "m…" at bounding box center [504, 121] width 485 height 380
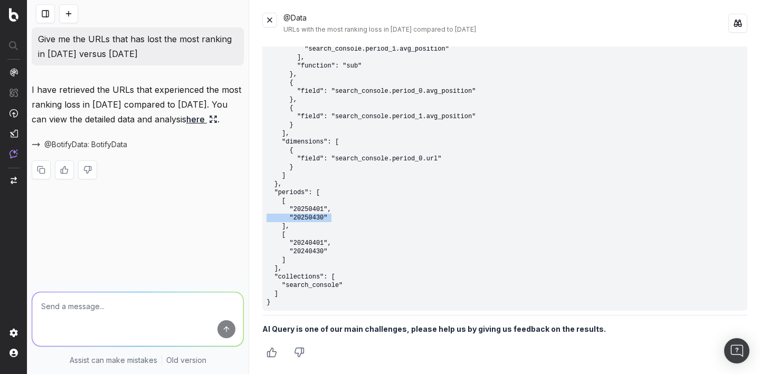
drag, startPoint x: 346, startPoint y: 241, endPoint x: 255, endPoint y: 236, distance: 91.5
click at [255, 236] on div "@Data URLs with the most ranking loss in April 2025 compared to April 2024 Full…" at bounding box center [505, 187] width 511 height 374
click at [313, 226] on pre "{ "query": { "sort": [ { "type": "metrics", "index": 0, "order": "desc" } ], "m…" at bounding box center [504, 121] width 485 height 380
click at [318, 229] on pre "{ "query": { "sort": [ { "type": "metrics", "index": 0, "order": "desc" } ], "m…" at bounding box center [504, 121] width 485 height 380
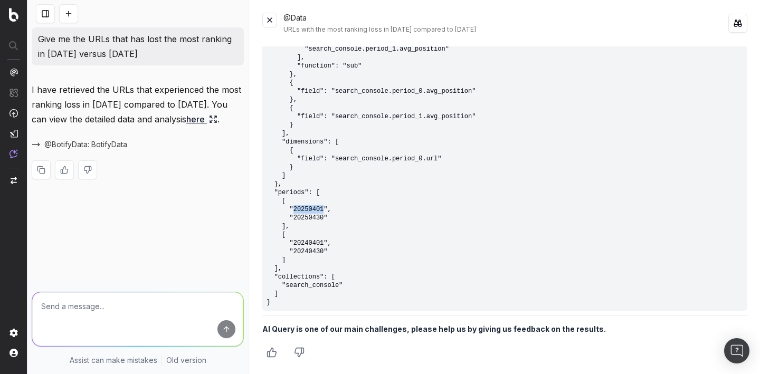
click at [318, 229] on pre "{ "query": { "sort": [ { "type": "metrics", "index": 0, "order": "desc" } ], "m…" at bounding box center [504, 121] width 485 height 380
drag, startPoint x: 337, startPoint y: 240, endPoint x: 270, endPoint y: 228, distance: 68.8
click at [270, 228] on pre "{ "query": { "sort": [ { "type": "metrics", "index": 0, "order": "desc" } ], "m…" at bounding box center [504, 121] width 485 height 380
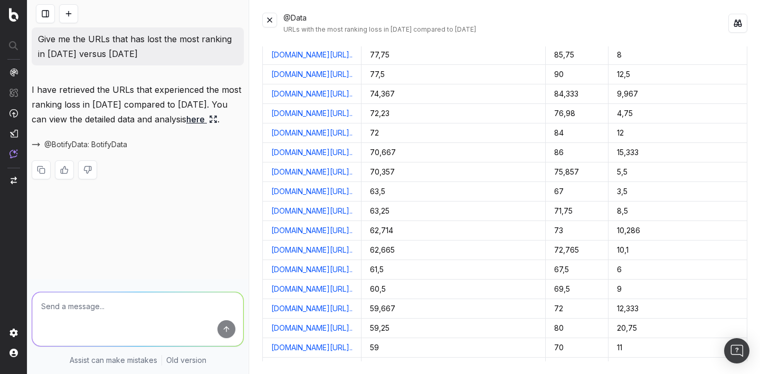
scroll to position [0, 0]
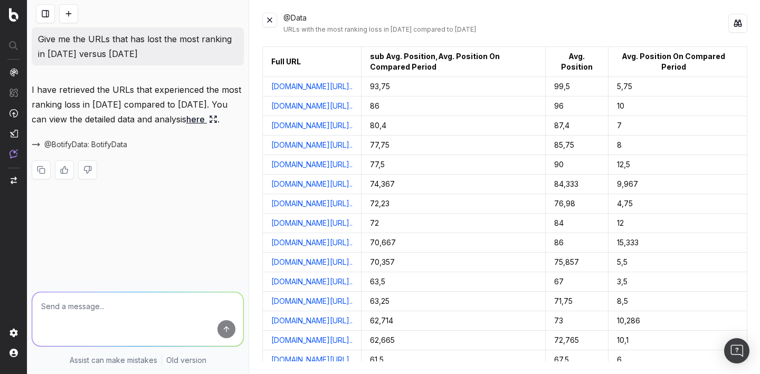
click at [68, 12] on button at bounding box center [68, 13] width 19 height 19
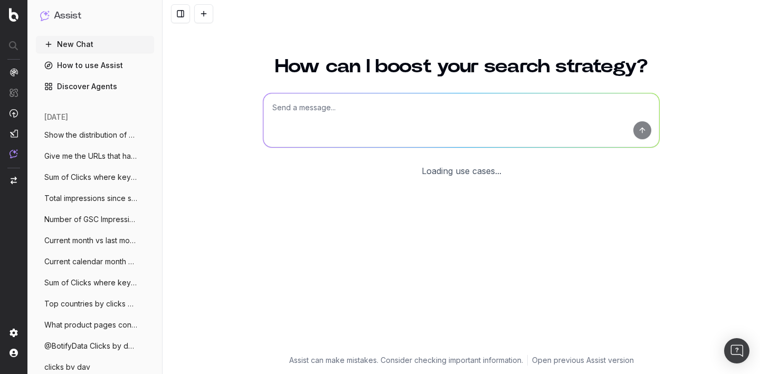
click at [326, 124] on textarea at bounding box center [462, 120] width 396 height 54
paste textarea "How many non-indexables URLs do I have on my last crawl?"
type textarea "How many non-indexables URLs do I have on my last crawl?"
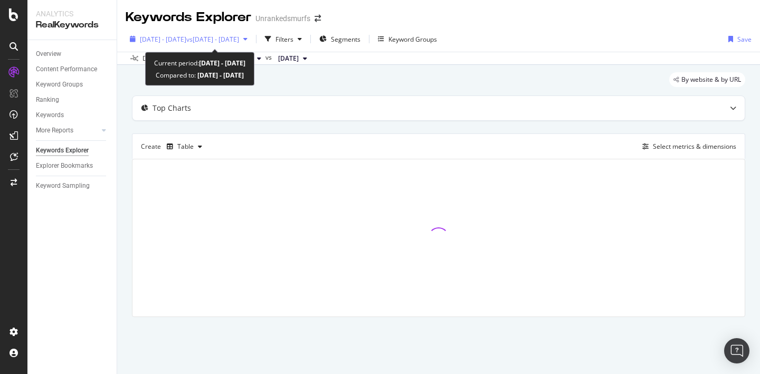
click at [236, 43] on span "vs [DATE] - [DATE]" at bounding box center [212, 39] width 53 height 9
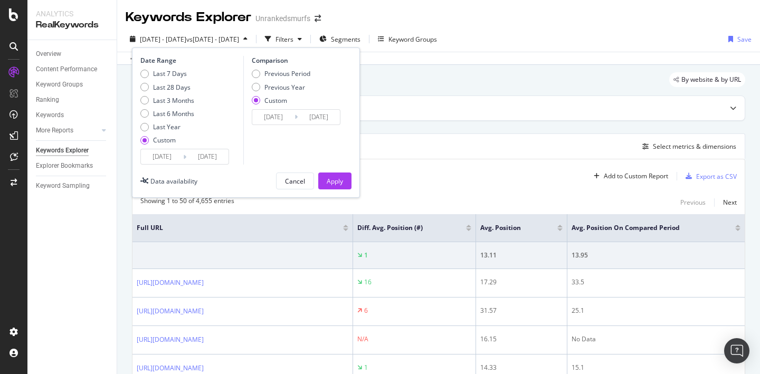
click at [447, 136] on div "Create Table Select metrics & dimensions" at bounding box center [439, 146] width 614 height 25
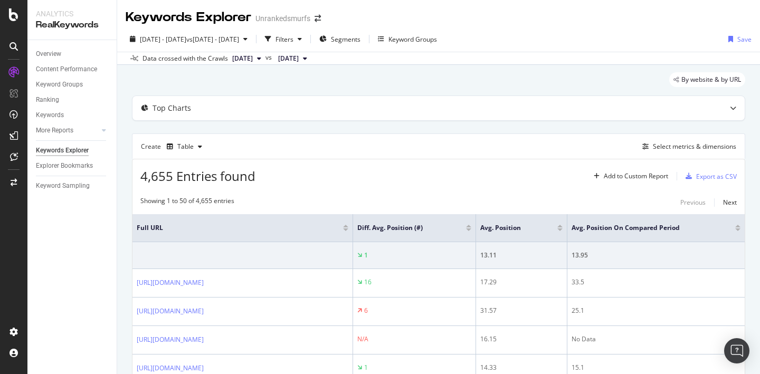
scroll to position [1, 0]
click at [294, 35] on div "Filters" at bounding box center [285, 38] width 18 height 9
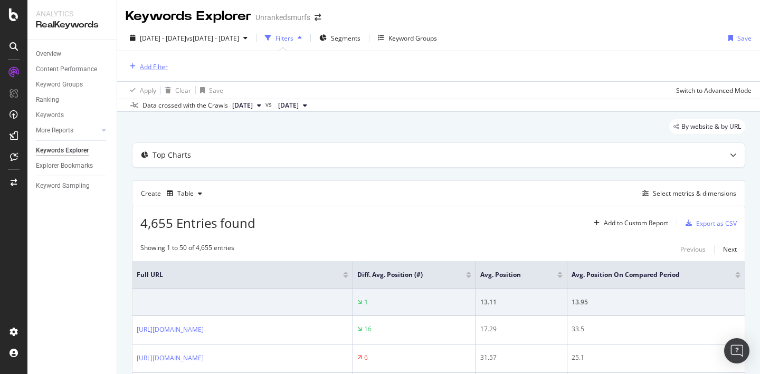
click at [148, 63] on div "Add Filter" at bounding box center [154, 66] width 28 height 9
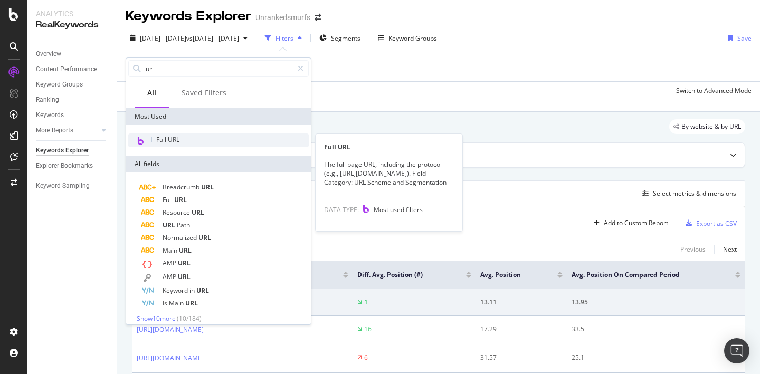
type input "url"
click at [183, 139] on div "Full URL" at bounding box center [218, 141] width 181 height 14
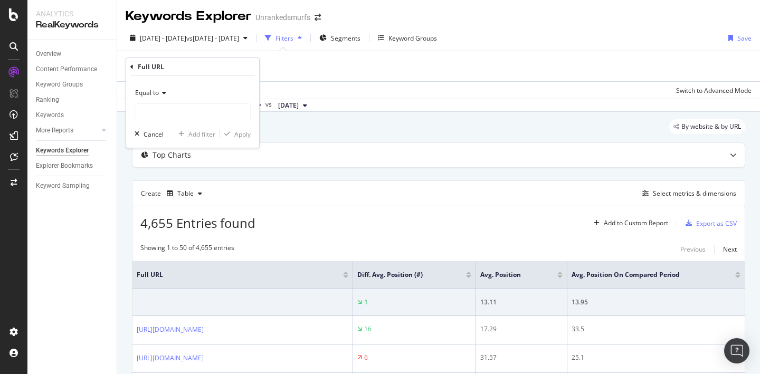
click at [166, 102] on div "Equal to" at bounding box center [193, 102] width 116 height 36
click at [157, 109] on input "text" at bounding box center [192, 112] width 115 height 17
paste input "www.unrankedsmurfs.com/index.php/league-of-legends/buy-skins..."
type input "www.unrankedsmurfs.com/index.php/league-of-legends/buy-skins"
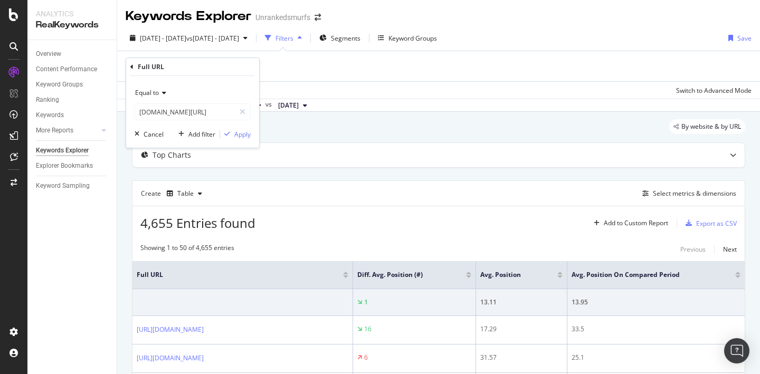
scroll to position [0, 0]
click at [148, 95] on span "Equal to" at bounding box center [147, 92] width 24 height 9
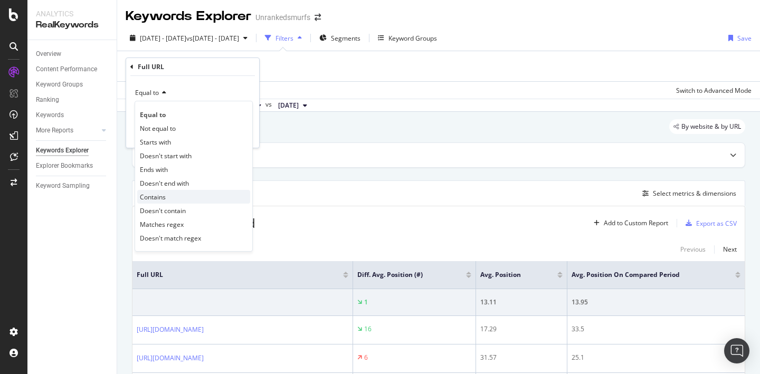
click at [159, 202] on div "Contains" at bounding box center [193, 197] width 113 height 14
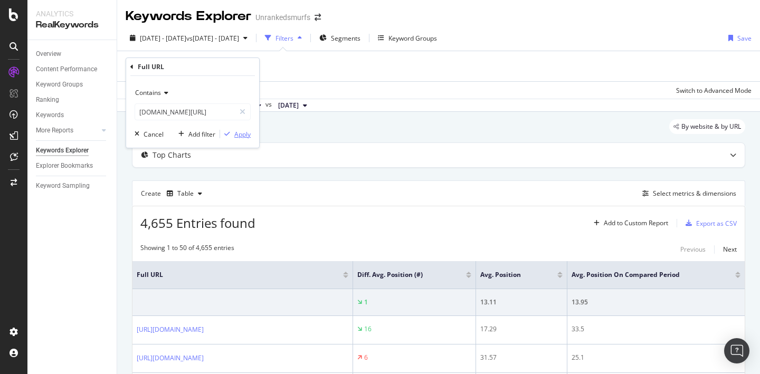
click at [242, 129] on button "Apply" at bounding box center [235, 134] width 31 height 11
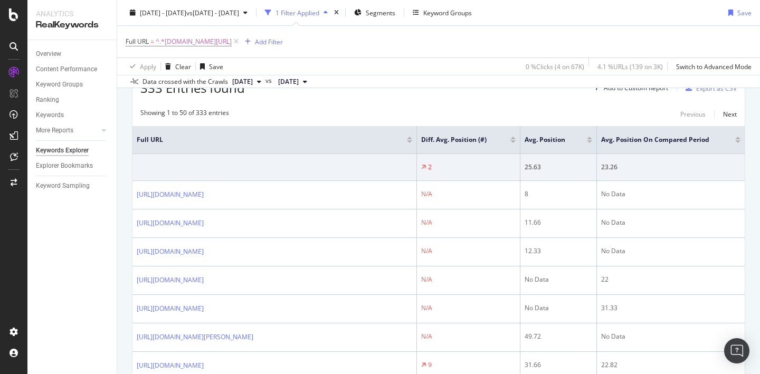
scroll to position [140, 0]
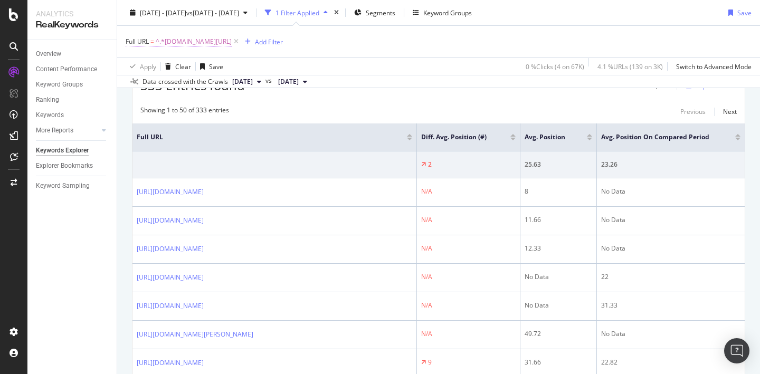
click at [211, 44] on span "^.*www.unrankedsmurfs.com/index.php/league-of-legends/buy-skins.*$" at bounding box center [194, 41] width 76 height 15
click at [191, 81] on input "www.unrankedsmurfs.com/index.php/league-of-legends/buy-skins" at bounding box center [185, 85] width 100 height 17
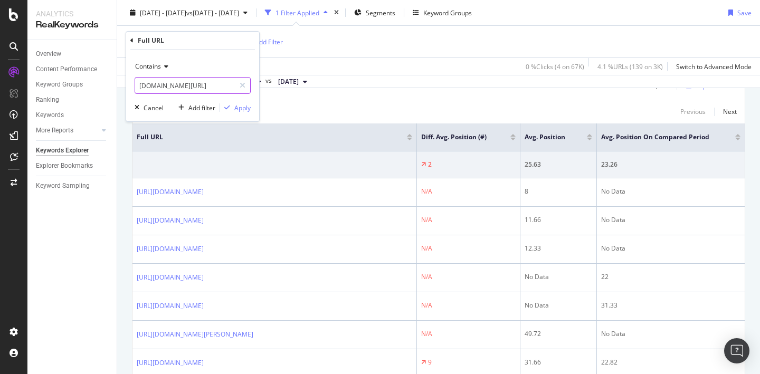
click at [191, 81] on input "www.unrankedsmurfs.com/index.php/league-of-legends/buy-skins" at bounding box center [185, 85] width 100 height 17
paste input "https://www.unrankedsmurfs.com/league-of-legends/buy-skins/18jP0gDB-20-champion…"
type input "https://www.unrankedsmurfs.com/league-of-legends/buy-skins/18jP0gDB-20-champion…"
click at [166, 69] on icon at bounding box center [164, 66] width 7 height 6
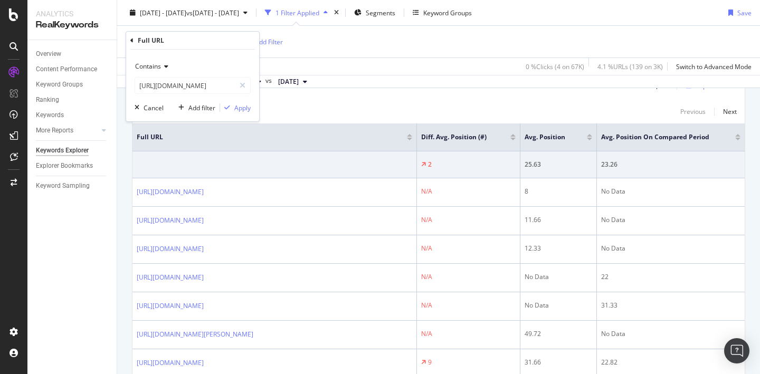
scroll to position [0, 0]
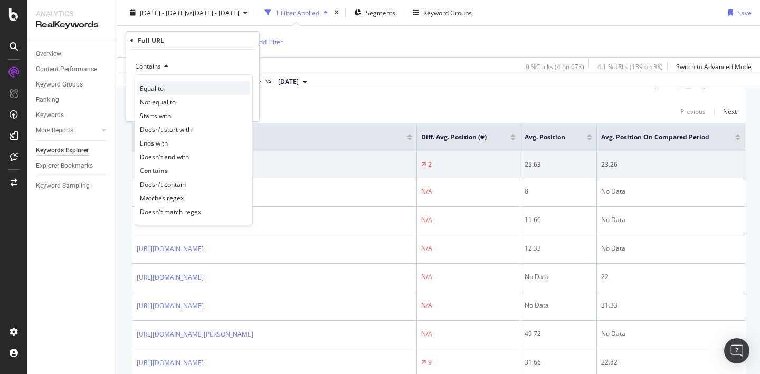
click at [161, 88] on span "Equal to" at bounding box center [152, 88] width 24 height 9
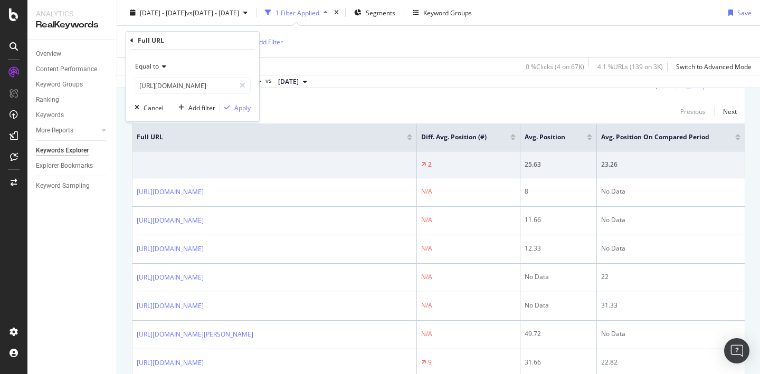
click at [251, 109] on div "Equal to https://www.unrankedsmurfs.com/league-of-legends/buy-skins/18jP0gDB-20…" at bounding box center [192, 86] width 133 height 72
click at [244, 109] on div "Apply" at bounding box center [242, 108] width 16 height 9
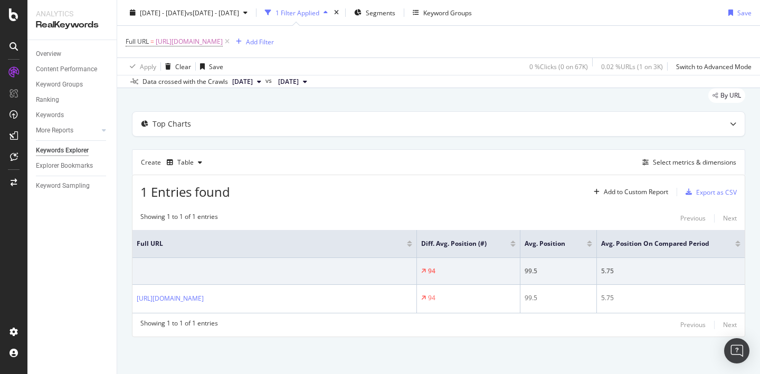
scroll to position [41, 0]
click at [223, 41] on span "https://www.unrankedsmurfs.com/league-of-legends/buy-skins/18jP0gDB-20-champion…" at bounding box center [189, 41] width 67 height 15
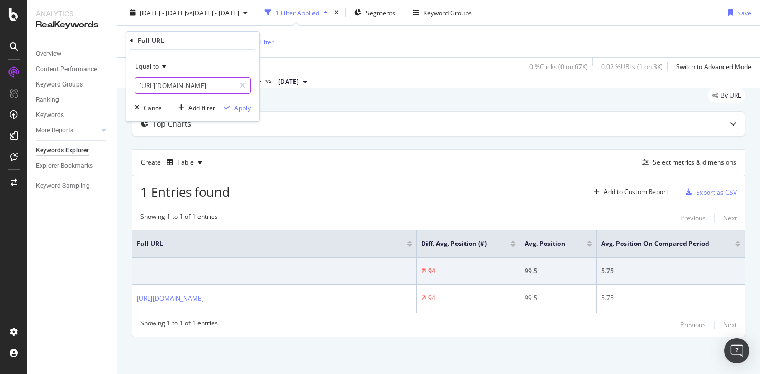
click at [189, 88] on input "https://www.unrankedsmurfs.com/league-of-legends/buy-skins/18jP0gDB-20-champion…" at bounding box center [185, 85] width 100 height 17
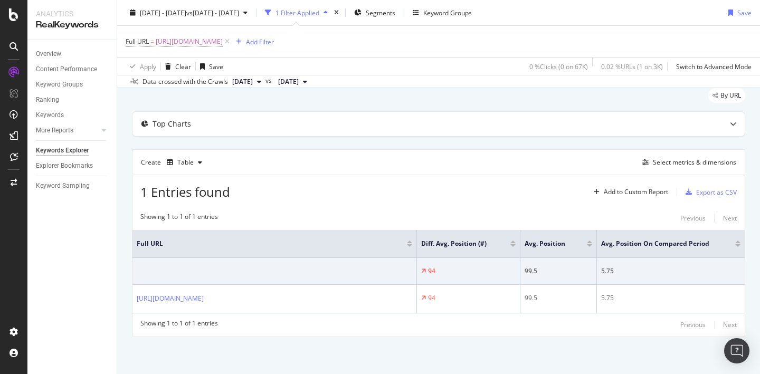
click at [403, 155] on div "Create Table Select metrics & dimensions" at bounding box center [439, 161] width 614 height 25
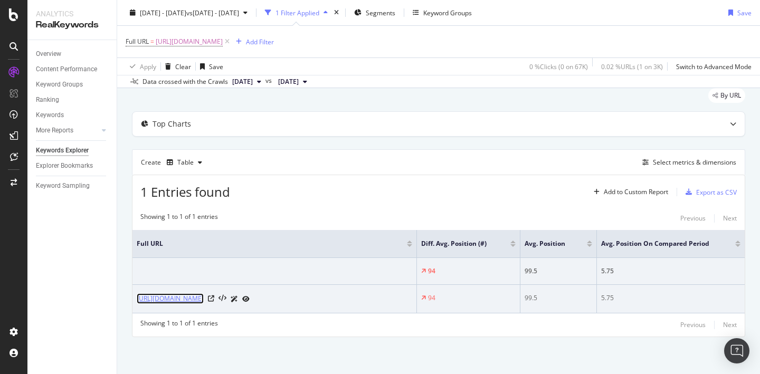
click at [204, 299] on link "https://www.unrankedsmurfs.com/league-of-legends/buy-skins/18jP0gDB-20-champion…" at bounding box center [170, 299] width 67 height 11
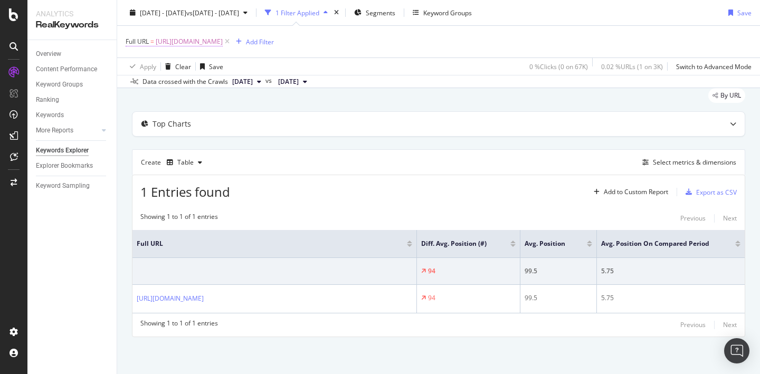
click at [223, 41] on span "https://www.unrankedsmurfs.com/league-of-legends/buy-skins/18jP0gDB-20-champion…" at bounding box center [189, 41] width 67 height 15
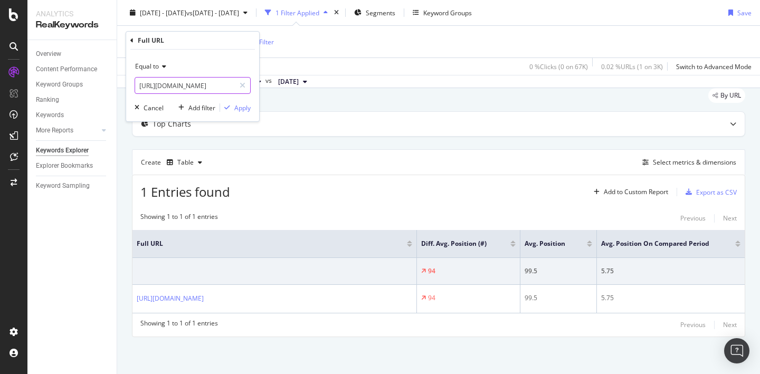
click at [196, 86] on input "https://www.unrankedsmurfs.com/league-of-legends/buy-skins/18jP0gDB-20-champion…" at bounding box center [185, 85] width 100 height 17
